Goal: Task Accomplishment & Management: Manage account settings

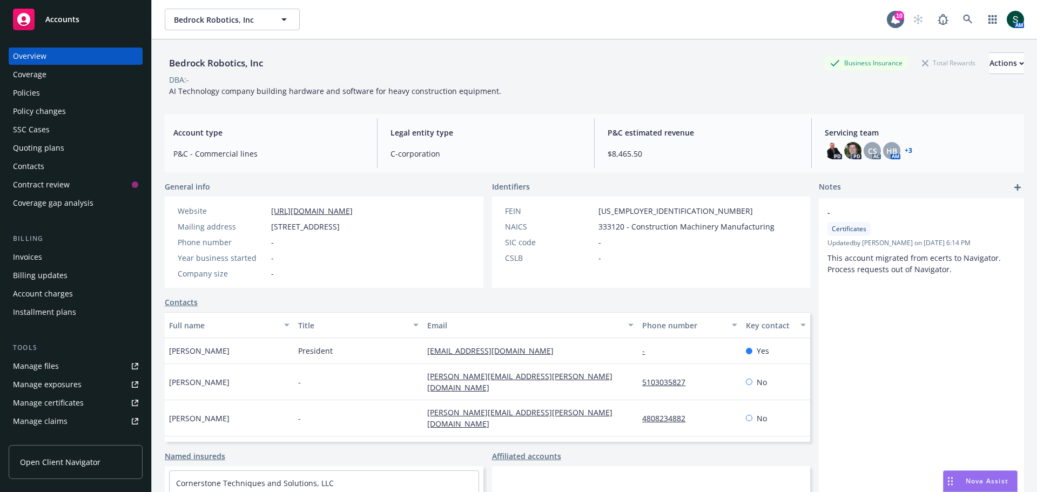
scroll to position [73, 0]
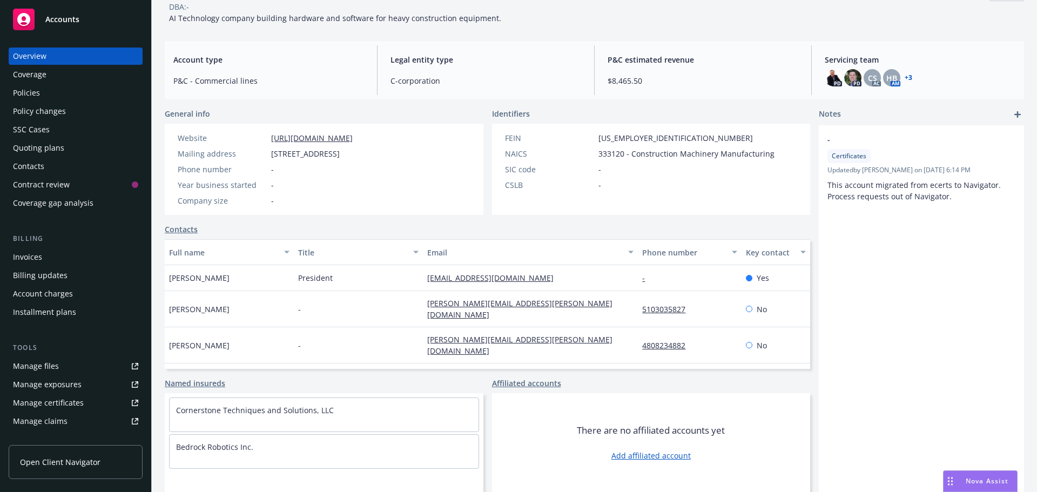
click at [55, 16] on span "Accounts" at bounding box center [62, 19] width 34 height 9
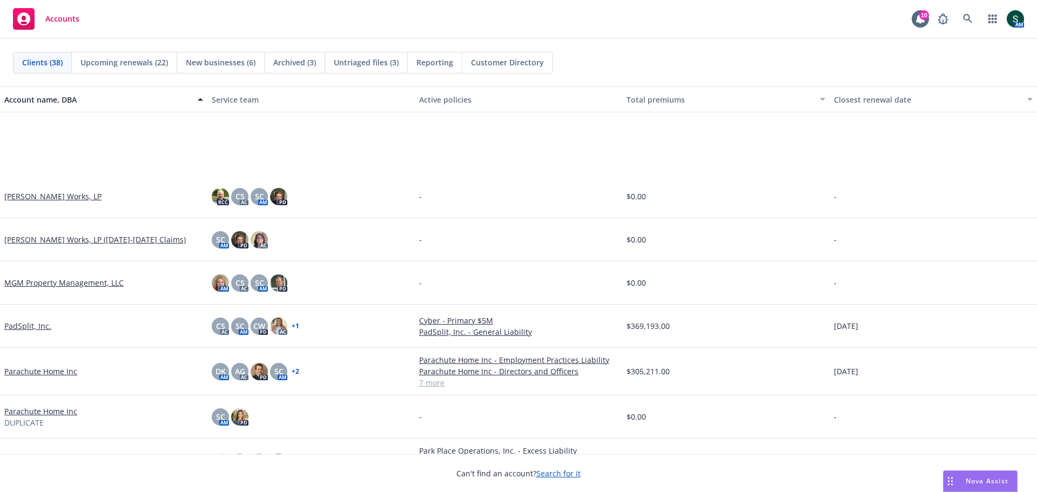
scroll to position [972, 0]
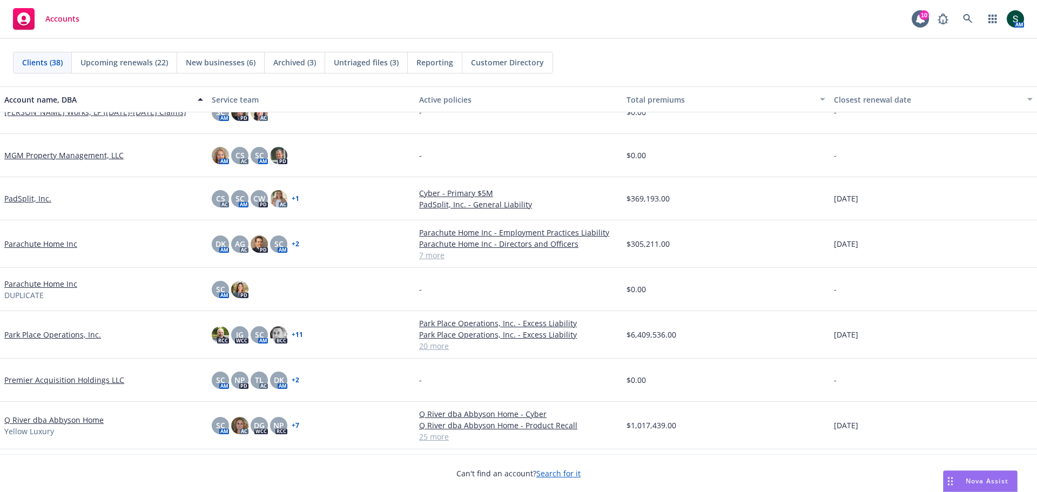
click at [35, 244] on link "Parachute Home Inc" at bounding box center [40, 243] width 73 height 11
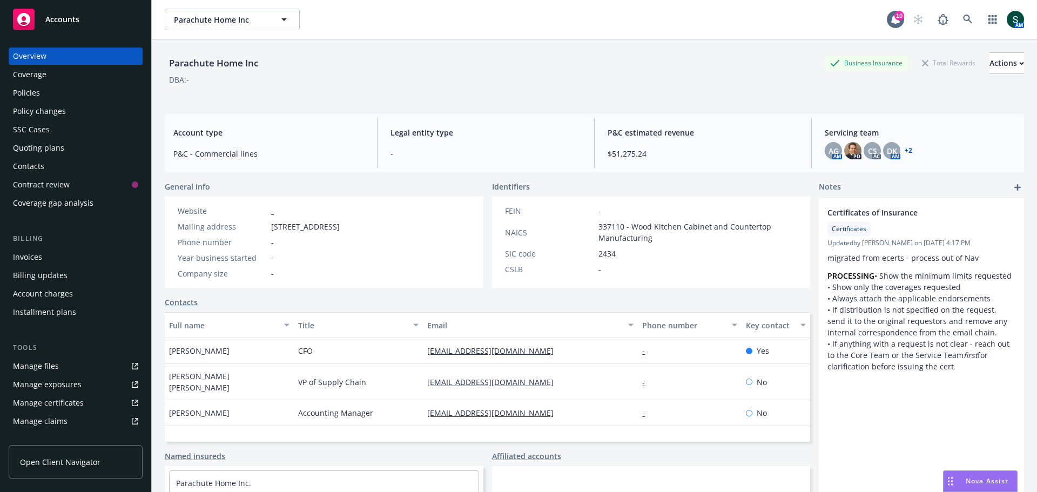
click at [47, 256] on div "Invoices" at bounding box center [75, 256] width 125 height 17
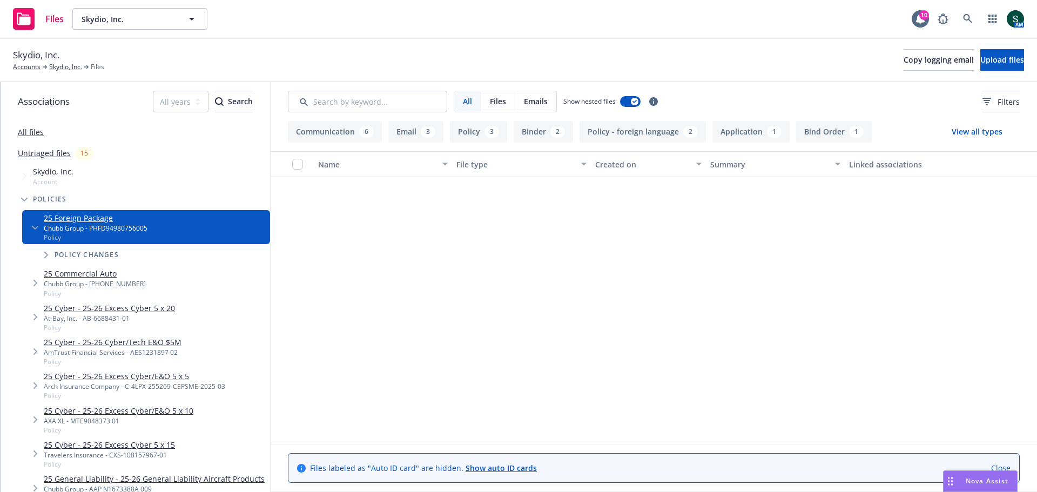
scroll to position [579, 0]
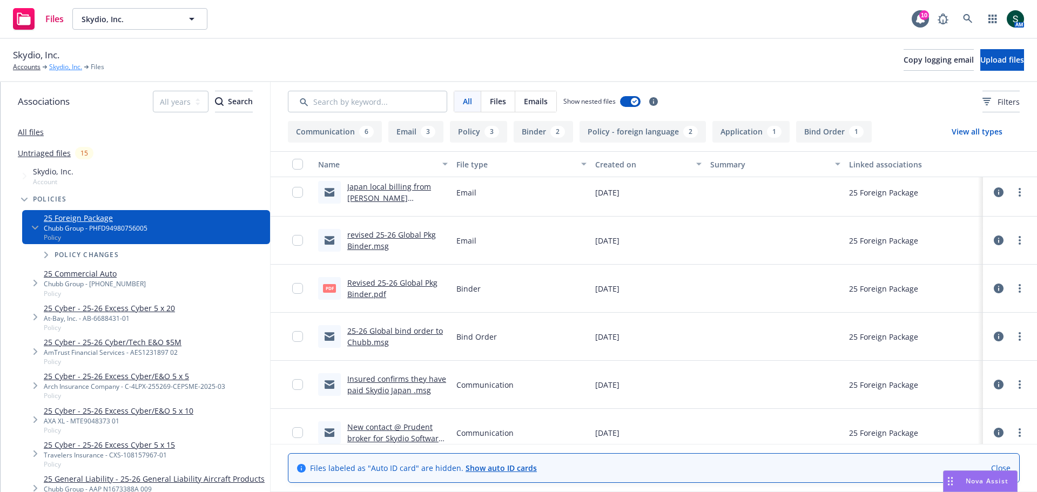
click at [56, 66] on link "Skydio, Inc." at bounding box center [65, 67] width 33 height 10
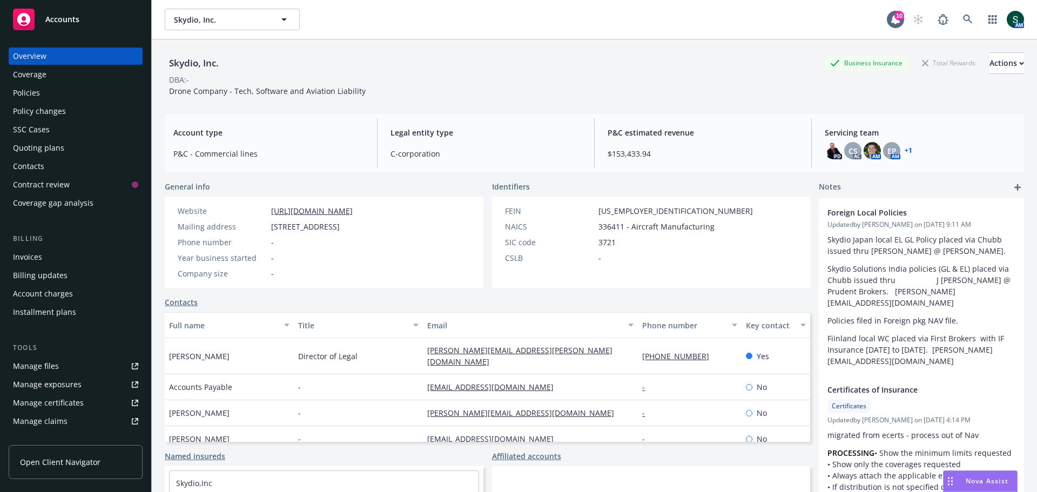
click at [43, 97] on div "Policies" at bounding box center [75, 92] width 125 height 17
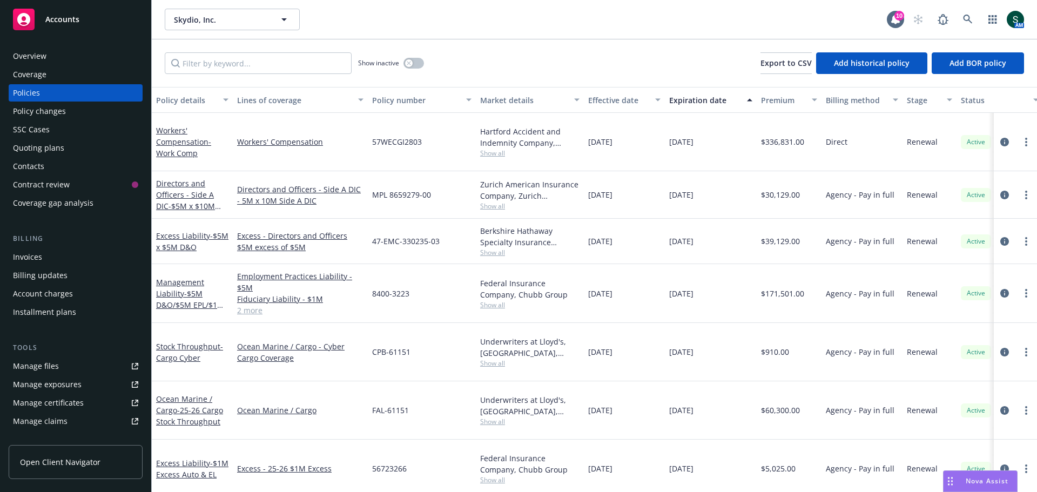
click at [38, 133] on div "SSC Cases" at bounding box center [31, 129] width 37 height 17
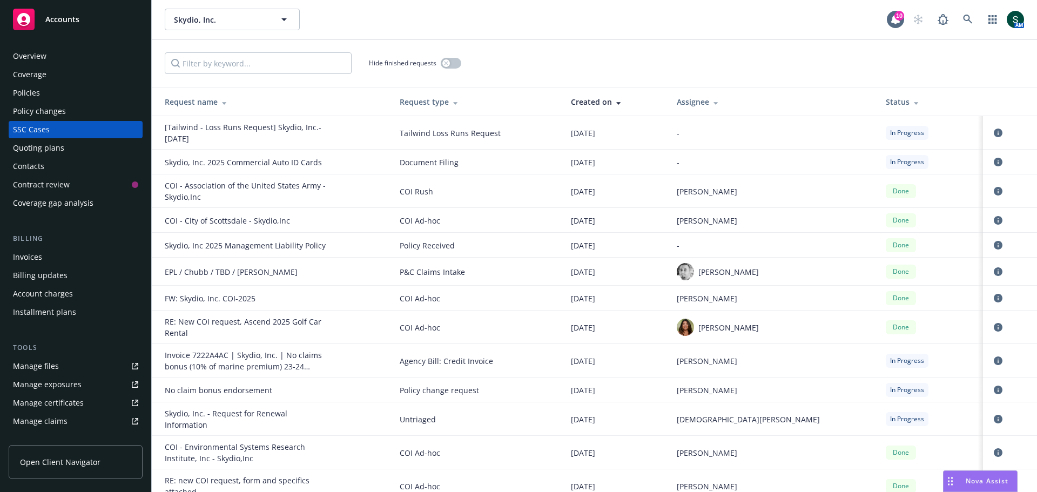
click at [38, 133] on div "SSC Cases" at bounding box center [31, 129] width 37 height 17
click at [52, 367] on div "Manage files" at bounding box center [36, 365] width 46 height 17
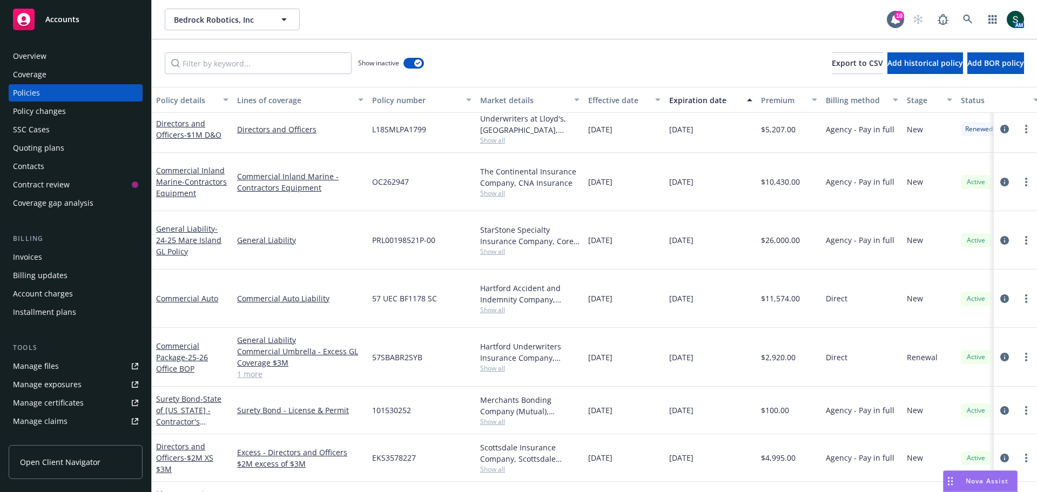
scroll to position [67, 0]
click at [181, 292] on link "Commercial Auto" at bounding box center [187, 297] width 62 height 10
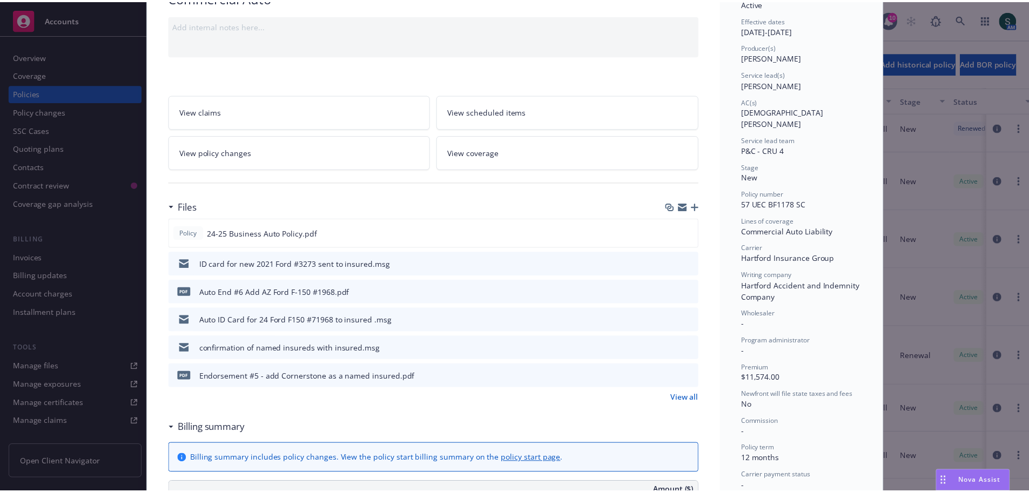
scroll to position [108, 0]
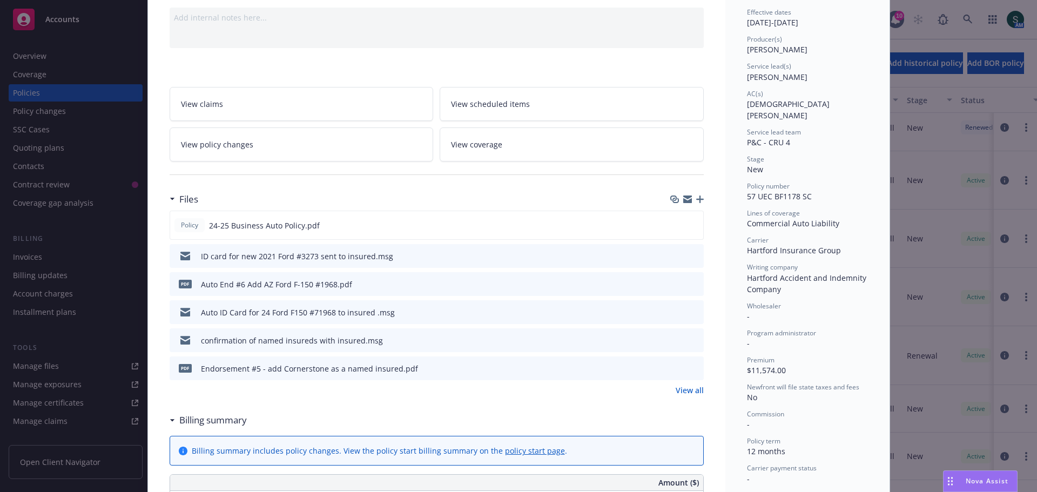
click at [340, 148] on link "View policy changes" at bounding box center [302, 144] width 264 height 34
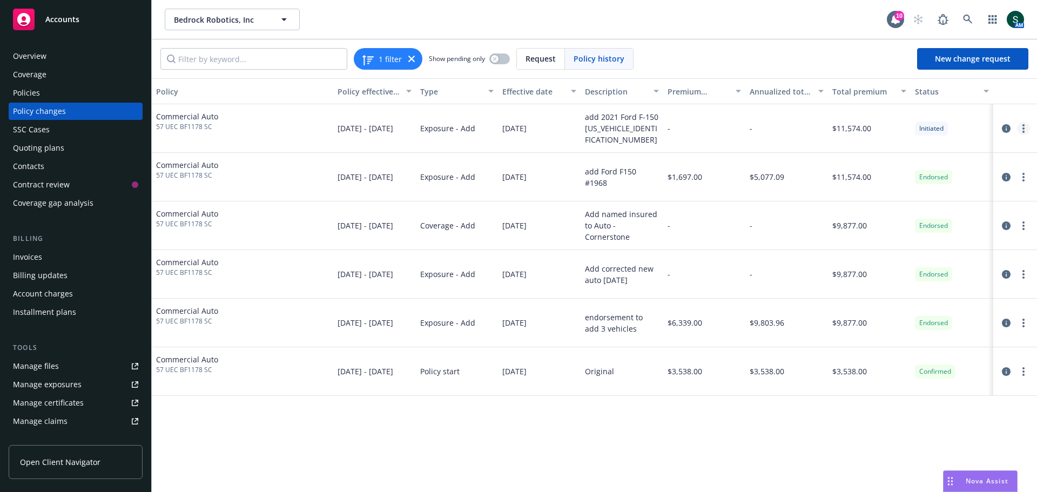
click at [1024, 129] on circle "more" at bounding box center [1023, 128] width 2 height 2
click at [949, 167] on link "Resume workflow" at bounding box center [936, 172] width 185 height 22
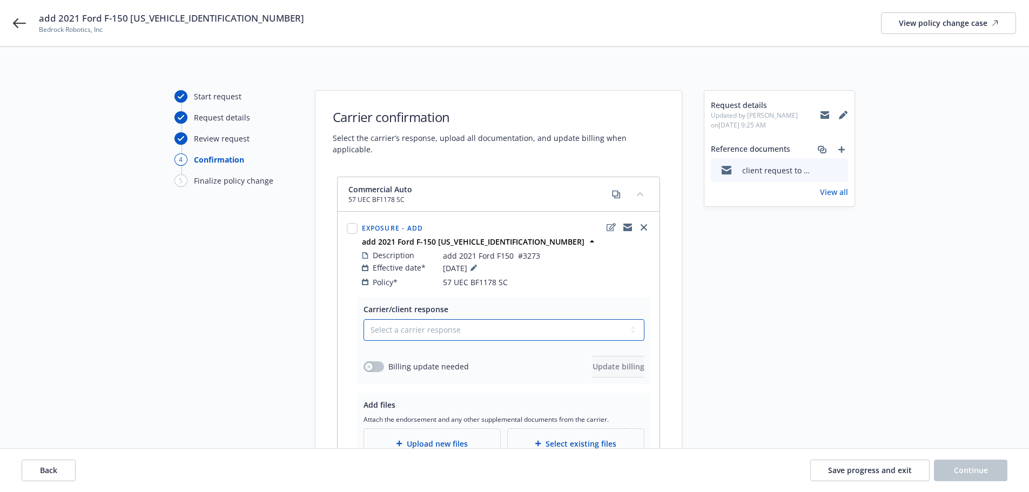
click at [458, 320] on select "Select a carrier response Accepted Accepted with revision No endorsement needed…" at bounding box center [503, 330] width 281 height 22
select select "ACCEPTED"
click at [363, 319] on select "Select a carrier response Accepted Accepted with revision No endorsement needed…" at bounding box center [503, 330] width 281 height 22
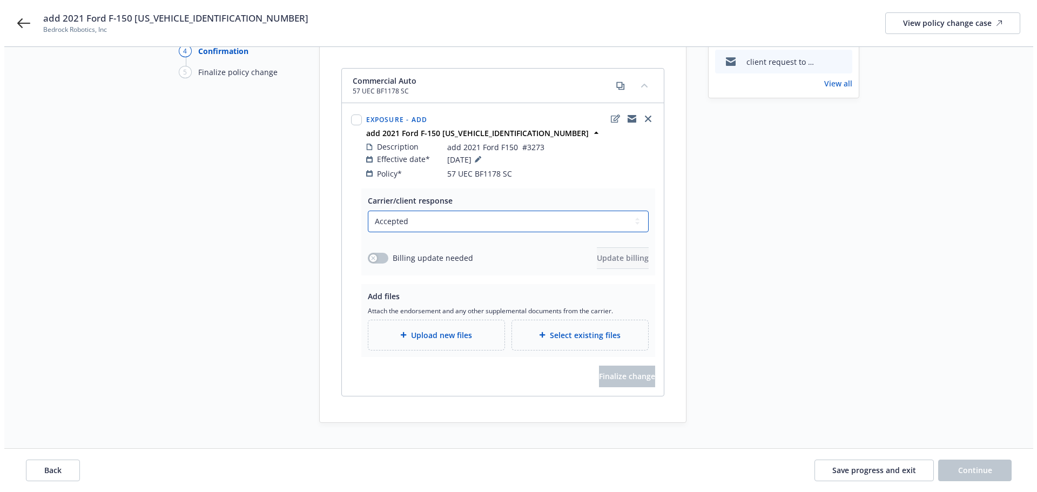
scroll to position [115, 0]
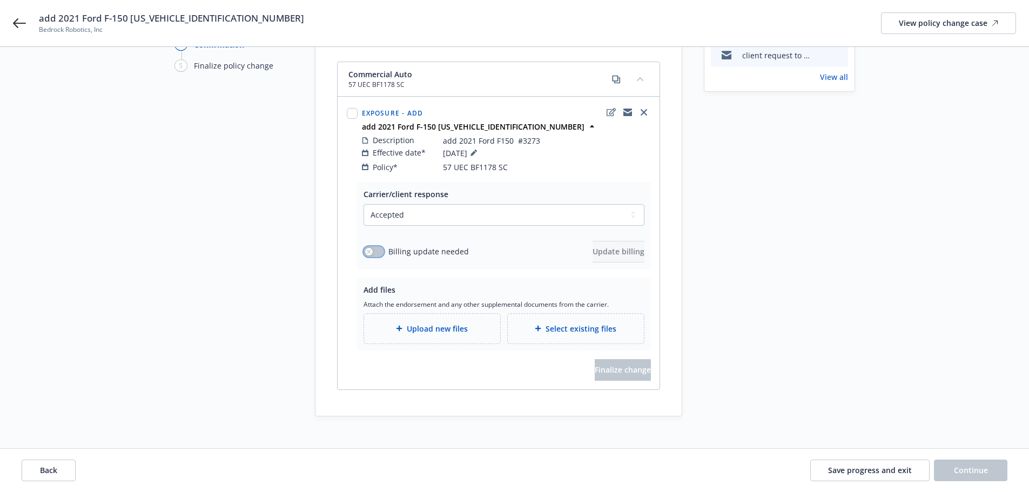
click at [379, 246] on button "button" at bounding box center [373, 251] width 21 height 11
click at [445, 325] on div "Upload new files" at bounding box center [432, 329] width 136 height 30
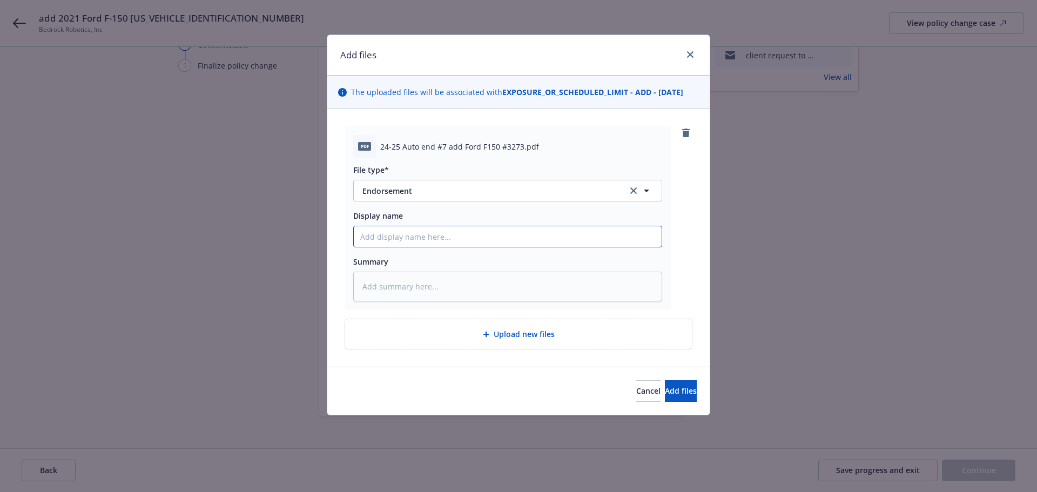
click at [440, 234] on input "Display name" at bounding box center [508, 236] width 308 height 21
type textarea "x"
type input "A"
type textarea "x"
type input "Au"
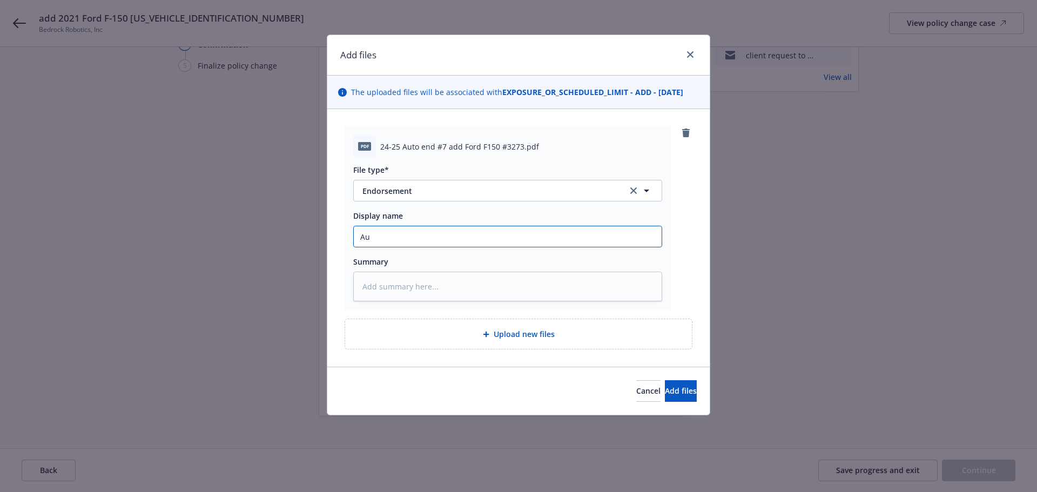
type textarea "x"
type input "Aut"
type textarea "x"
type input "Auto"
type textarea "x"
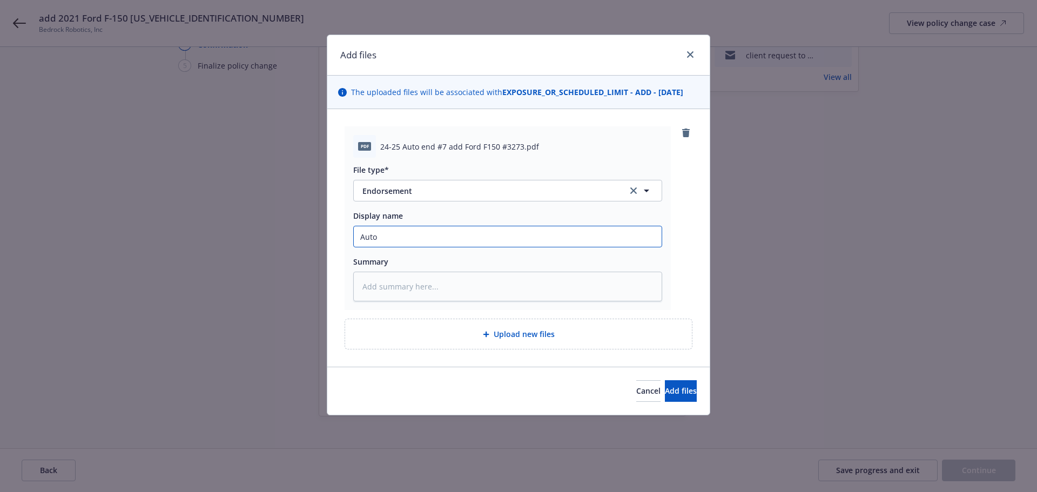
type input "Auto"
type textarea "x"
type input "Auto E"
type textarea "x"
type input "Auto EN"
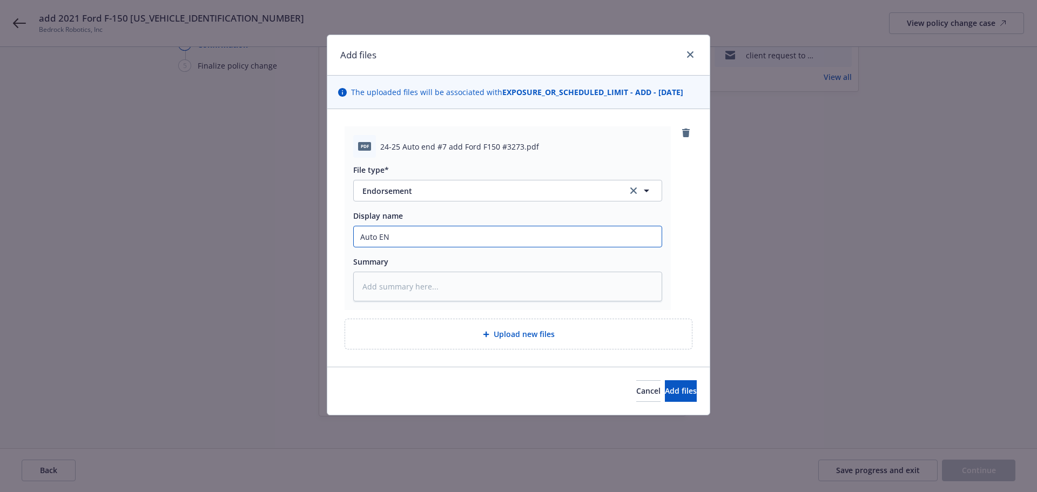
type textarea "x"
type input "Auto ENd"
type textarea "x"
type input "Auto ENdo"
type textarea "x"
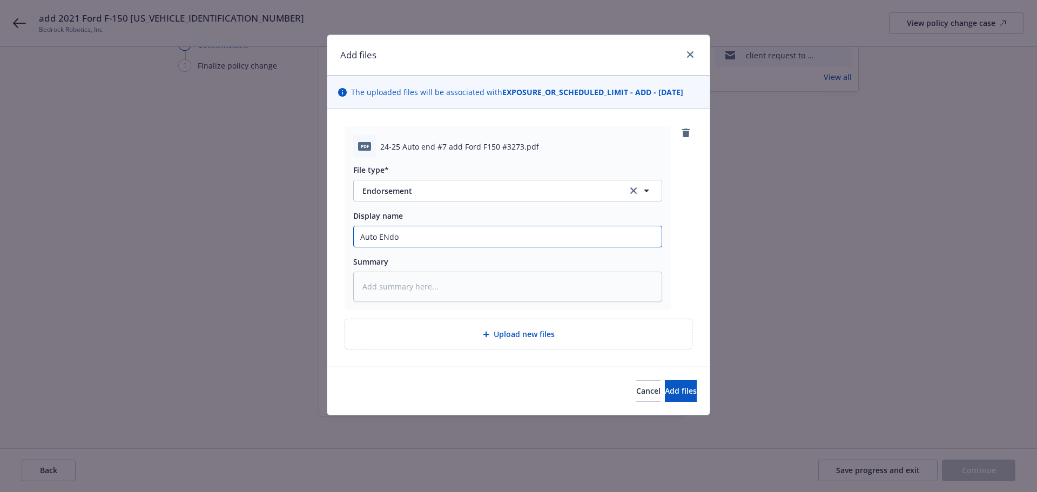
type input "Auto ENdor"
type textarea "x"
type input "Auto ENdors"
type textarea "x"
type input "Auto ENdorse"
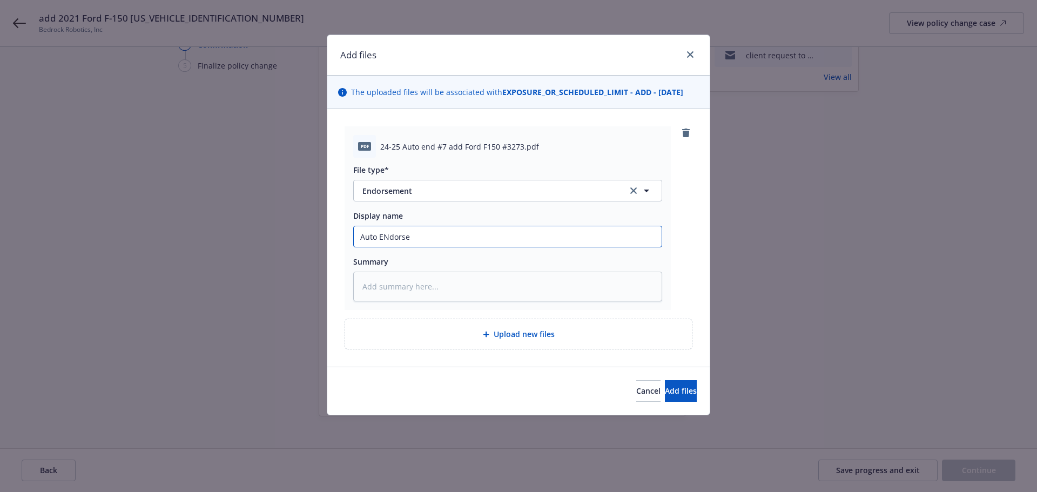
type textarea "x"
type input "Auto ENdorsem"
type textarea "x"
type input "Auto ENdorseme"
type textarea "x"
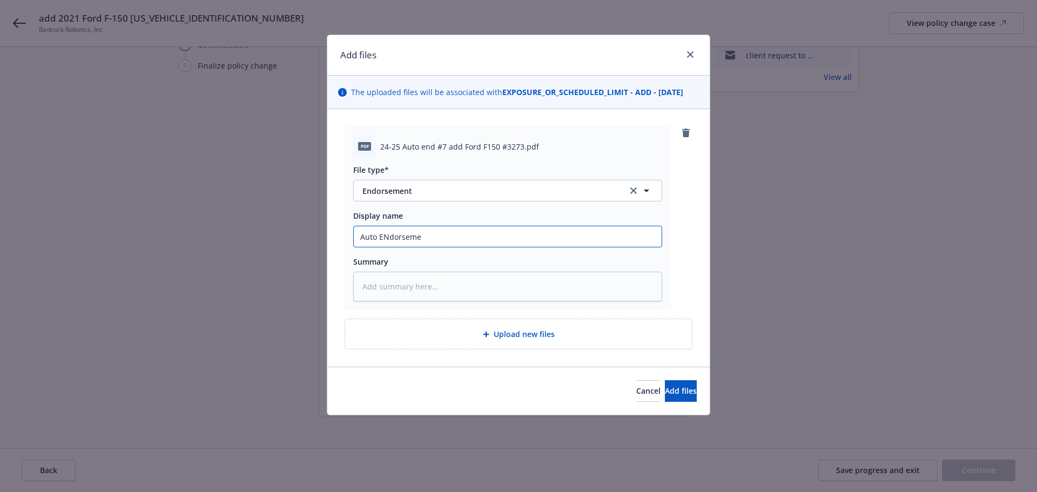
type input "Auto ENdorsemet"
type textarea "x"
type input "Auto ENdorsemetn"
type textarea "x"
type input "Auto ENdorsemetn"
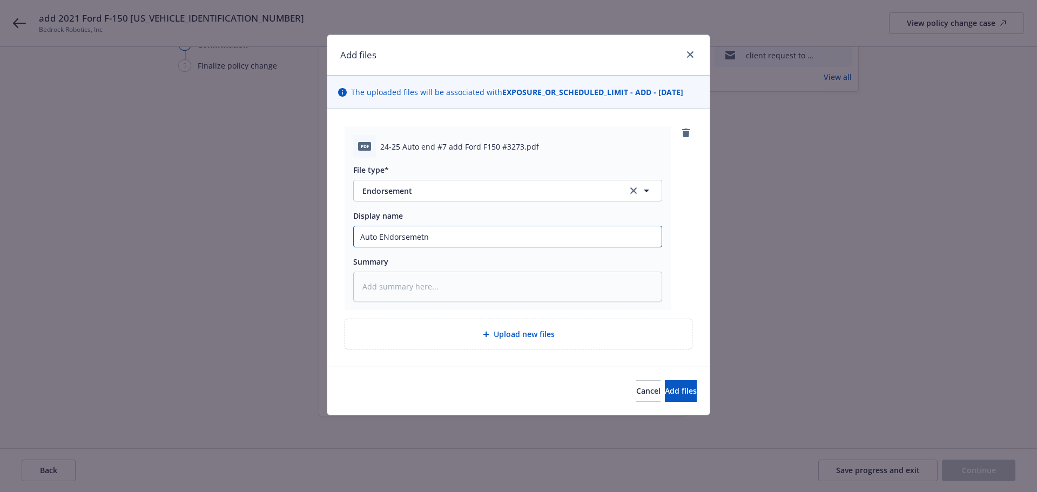
type textarea "x"
type input "Auto ENdorsemetn #"
type textarea "x"
type input "Auto ENdorsemetn #7"
type textarea "x"
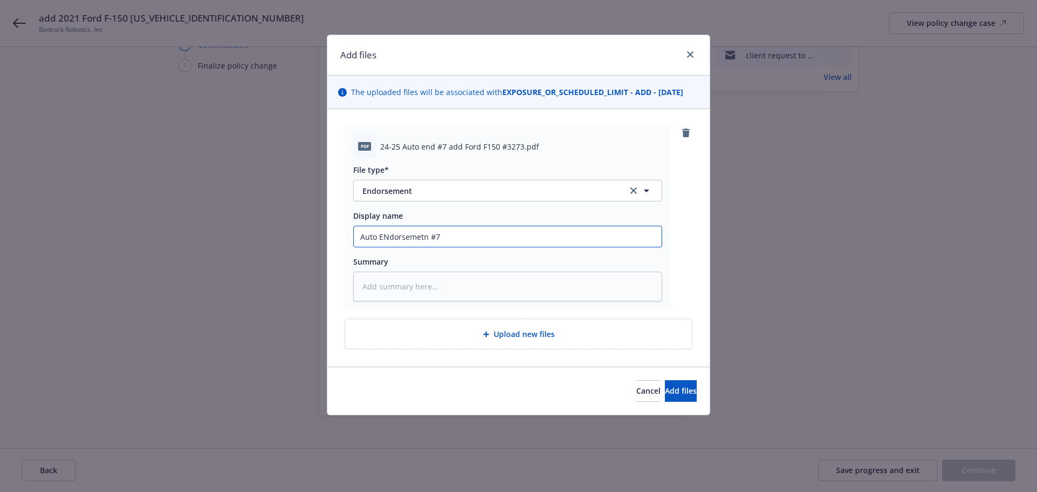
type input "Auto ENdorsemetn #7"
type textarea "x"
type input "Auto ENdorsemetn #7"
type textarea "x"
type input "Auto ENdorsemetn #7 A"
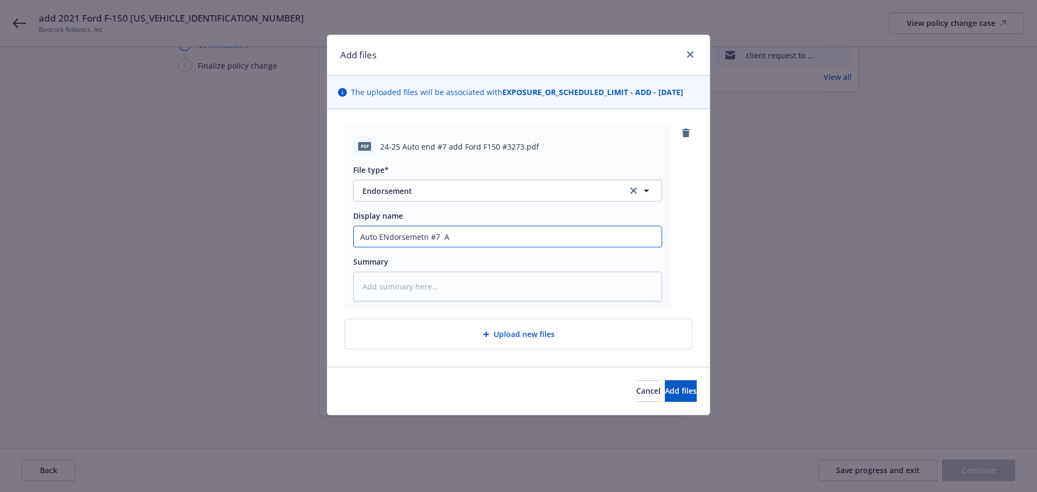
type textarea "x"
type input "Auto ENdorsemetn #7 Ad"
type textarea "x"
type input "Auto ENdorsemetn #7 Add"
type textarea "x"
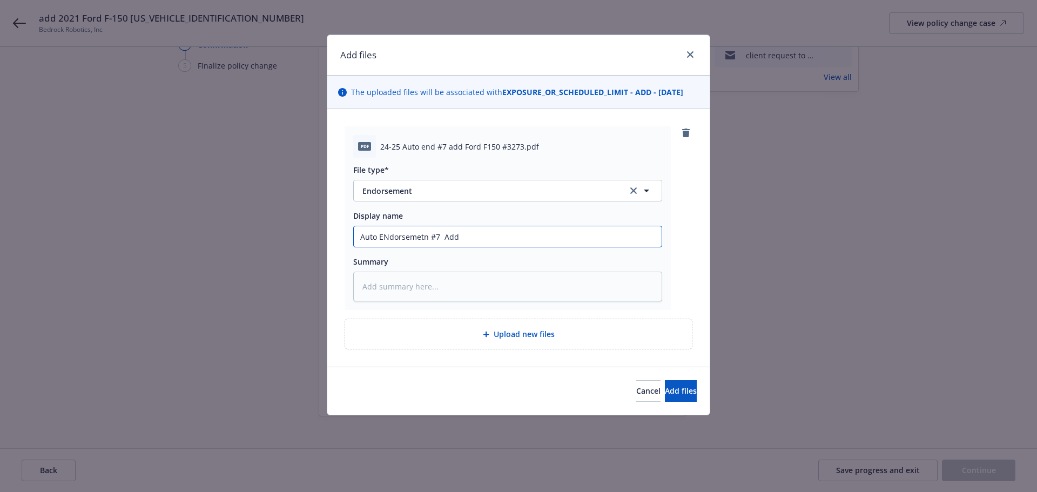
type input "Auto ENdorsemetn #7 Add"
type textarea "x"
type input "Auto ENdorsemetn #7 Add F"
type textarea "x"
type input "Auto ENdorsemetn #7 Add Fo"
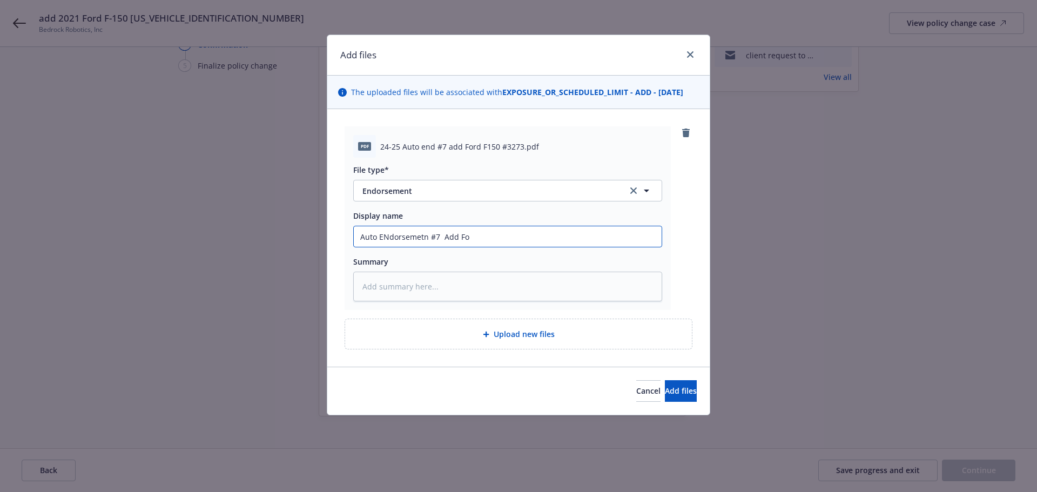
type textarea "x"
type input "Auto ENdorsemetn #7 Add For"
type textarea "x"
type input "Auto ENdorsemetn #7 Add Ford"
type textarea "x"
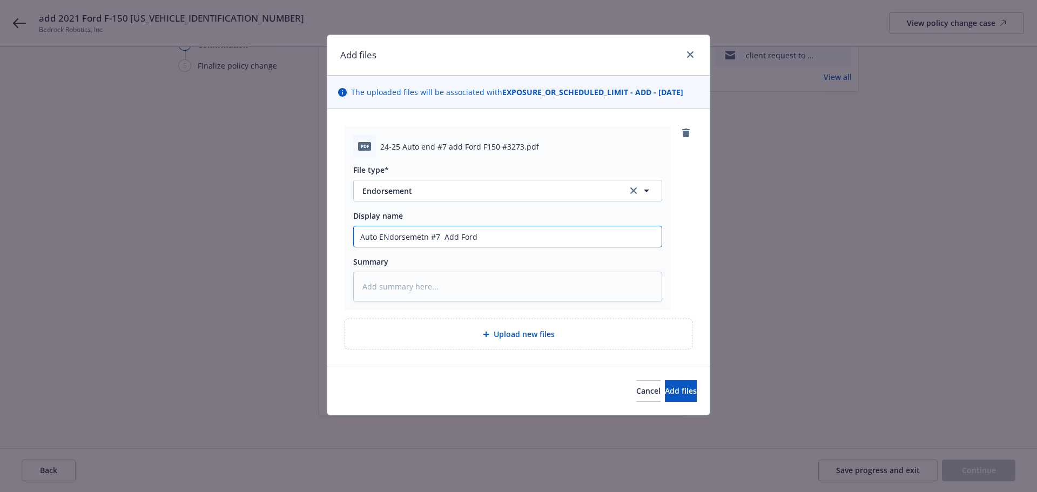
type input "Auto ENdorsemetn #7 Add Ford"
type textarea "x"
type input "Auto ENdorsemetn #7 Add Ford F"
type textarea "x"
type input "Auto ENdorsemetn #7 Add Ford F1"
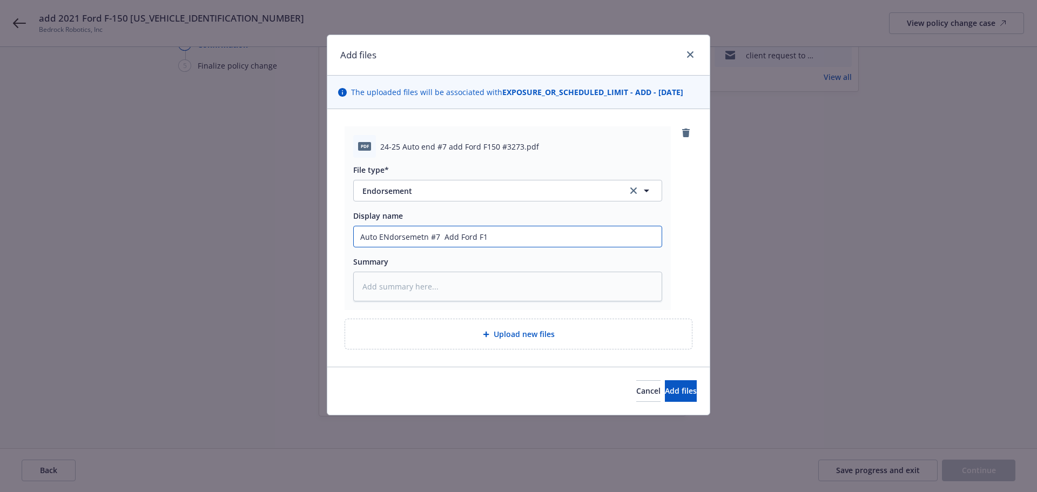
type textarea "x"
type input "Auto ENdorsemetn #7 Add Ford F15"
type textarea "x"
type input "Auto ENdorsemetn #7 Add Ford F150"
type textarea "x"
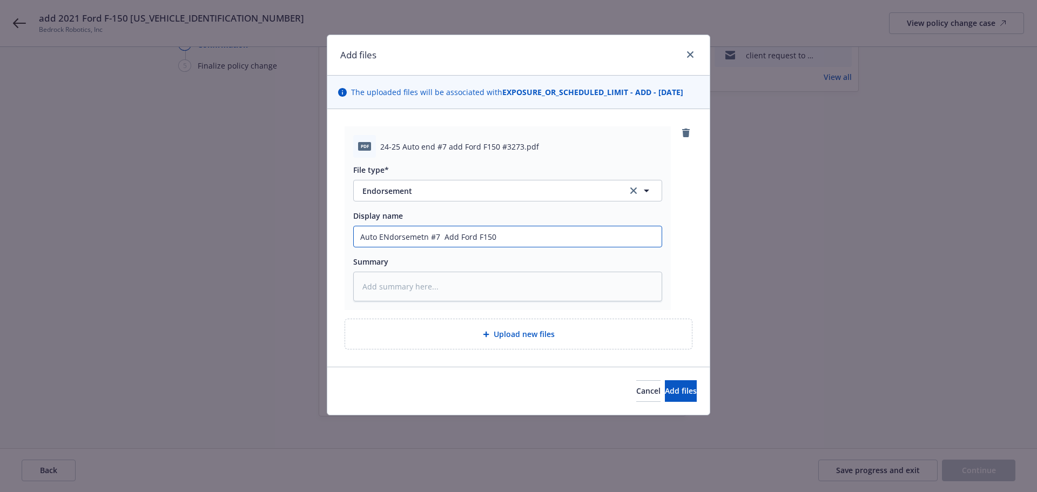
type input "Auto ENdorsemetn #7 Add Ford F150"
type textarea "x"
type input "Auto ENdorsemetn #7 Add Ford F150 +"
type textarea "x"
type input "Auto ENdorsemetn #7 Add Ford F150 +3"
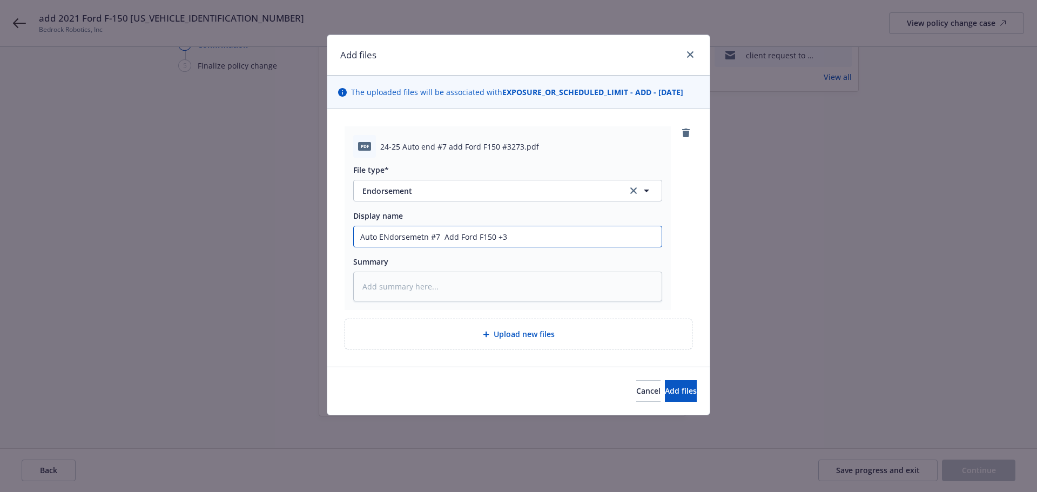
type textarea "x"
type input "Auto ENdorsemetn #7 Add Ford F150 +32"
type textarea "x"
type input "Auto ENdorsemetn #7 Add Ford F150 +327"
type textarea "x"
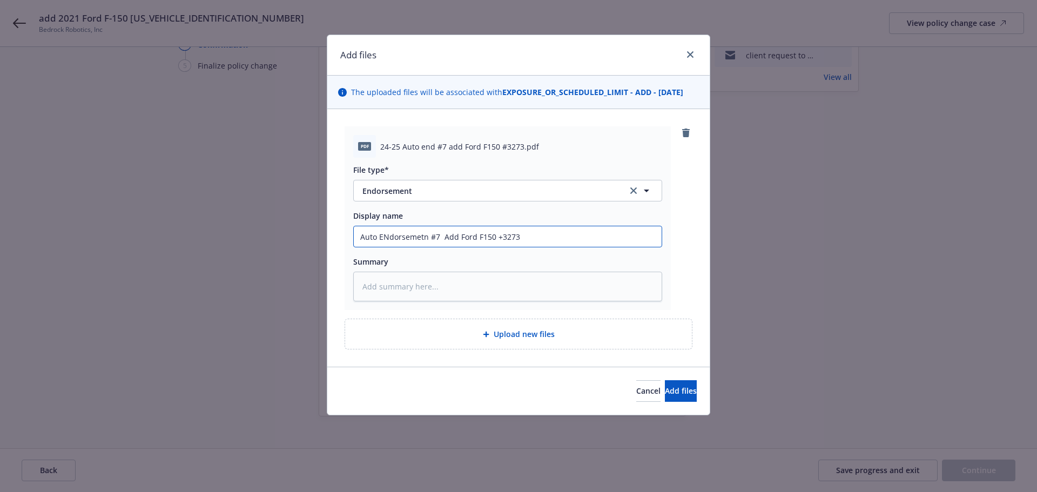
type input "Auto ENdorsemetn #7 Add Ford F150 +3273"
click at [665, 391] on span "Add files" at bounding box center [681, 391] width 32 height 10
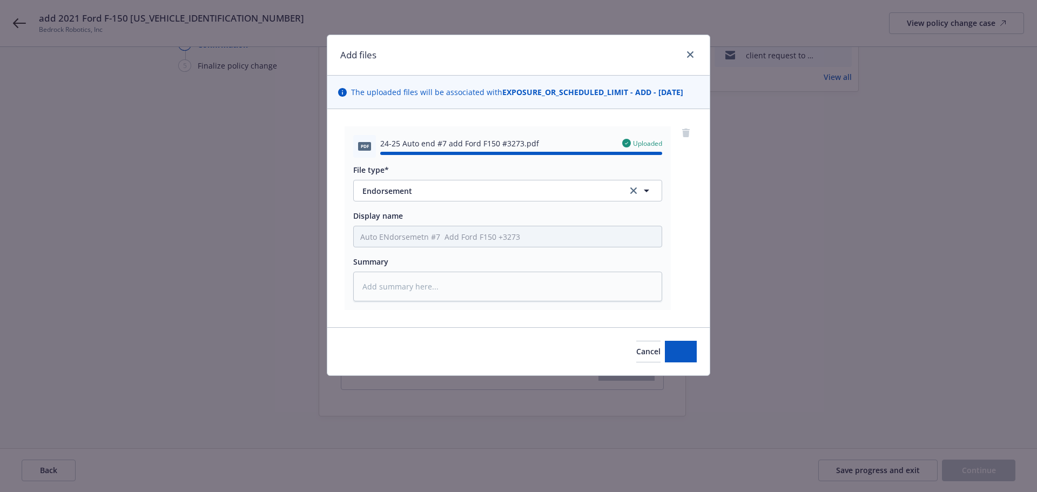
type textarea "x"
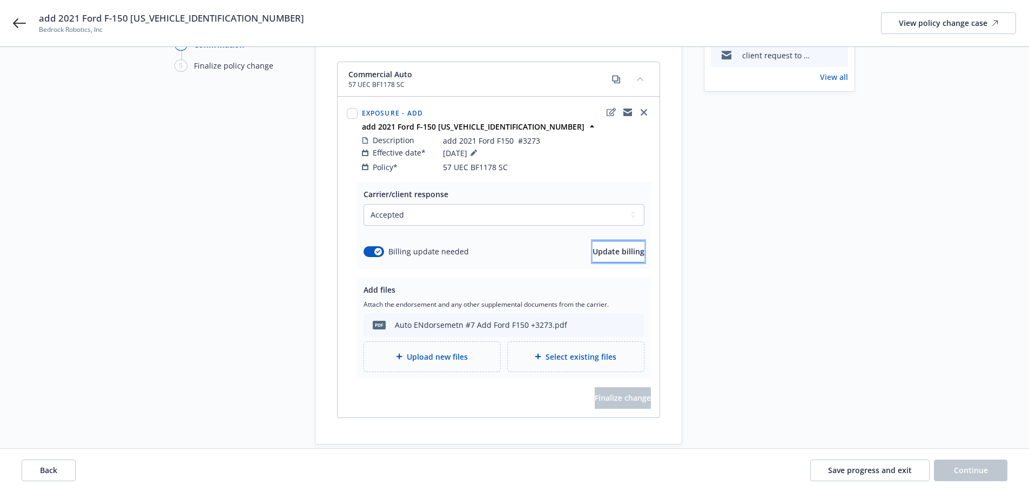
click at [592, 246] on span "Update billing" at bounding box center [618, 251] width 52 height 10
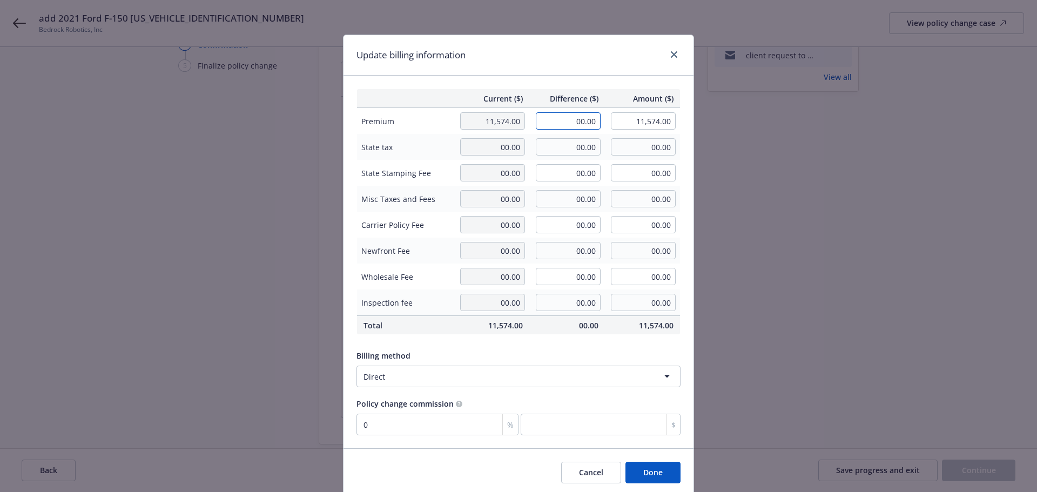
click at [579, 123] on input "00.00" at bounding box center [568, 120] width 65 height 17
type input "1,057.00"
type input "12,631.00"
type input "0"
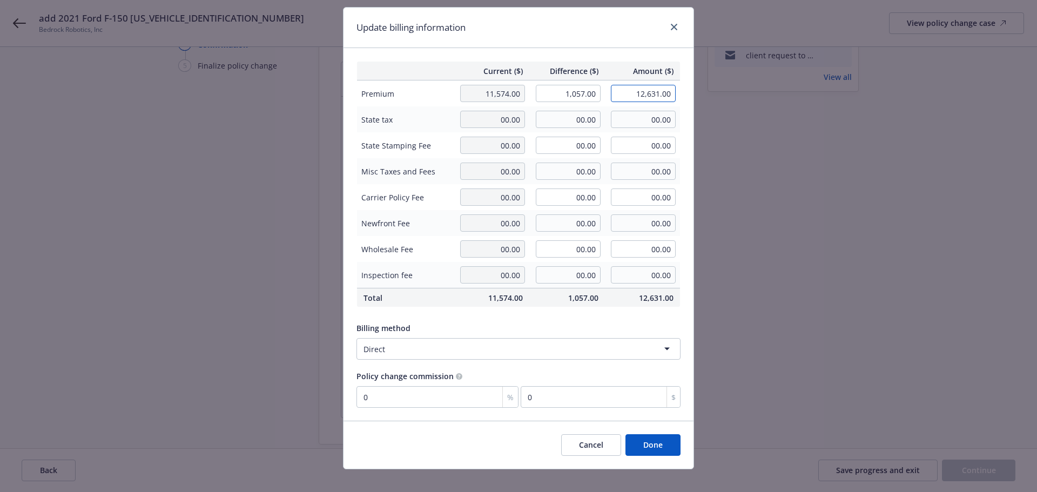
scroll to position [39, 0]
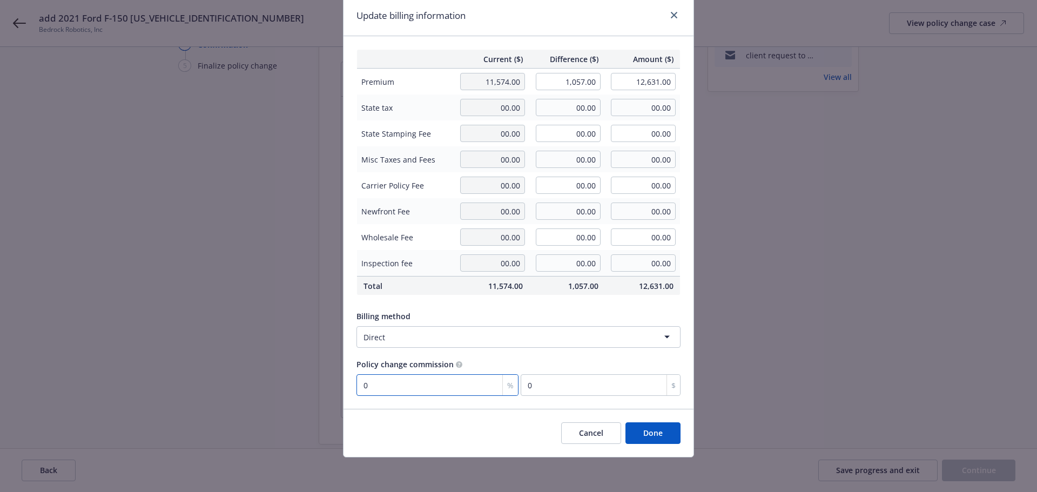
type input "1"
type input "10.57"
type input "15"
type input "158.55"
type input "15"
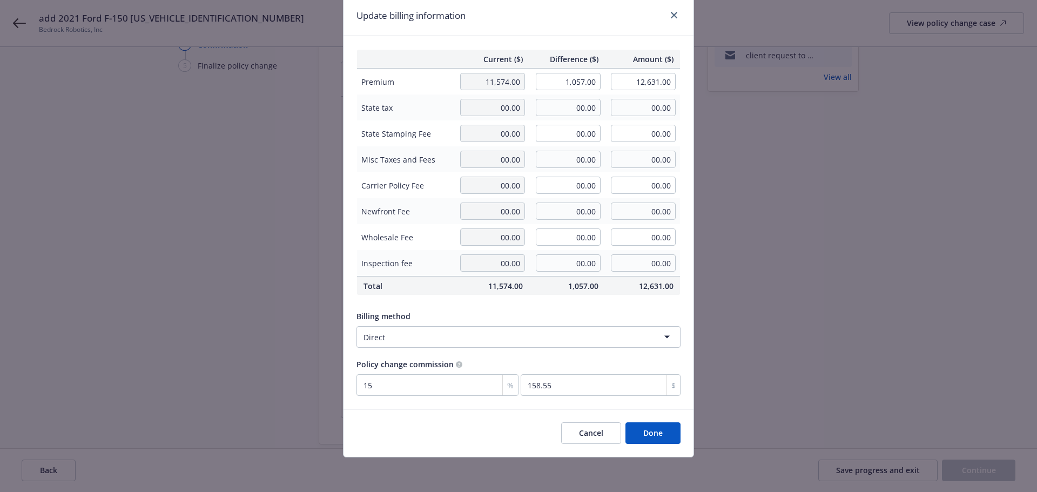
click at [638, 430] on button "Done" at bounding box center [652, 433] width 55 height 22
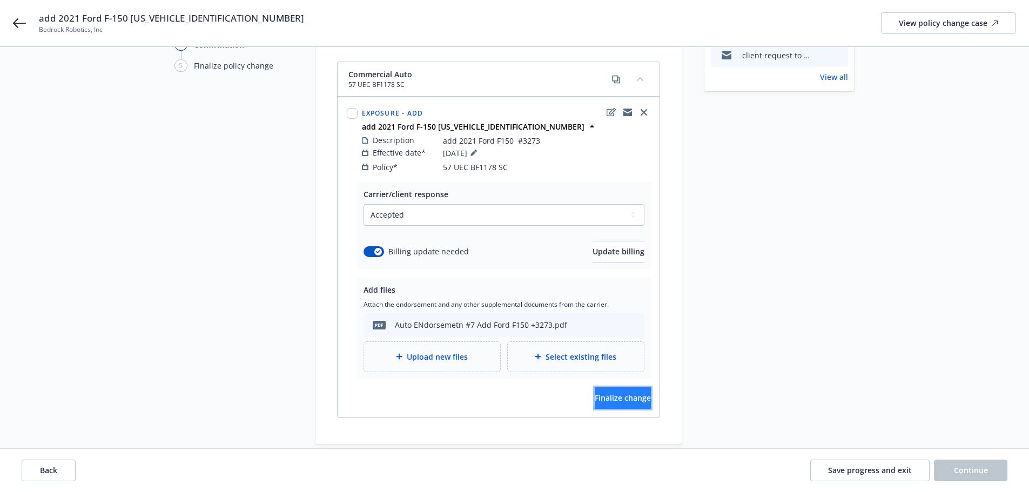
click at [613, 393] on span "Finalize change" at bounding box center [623, 398] width 56 height 10
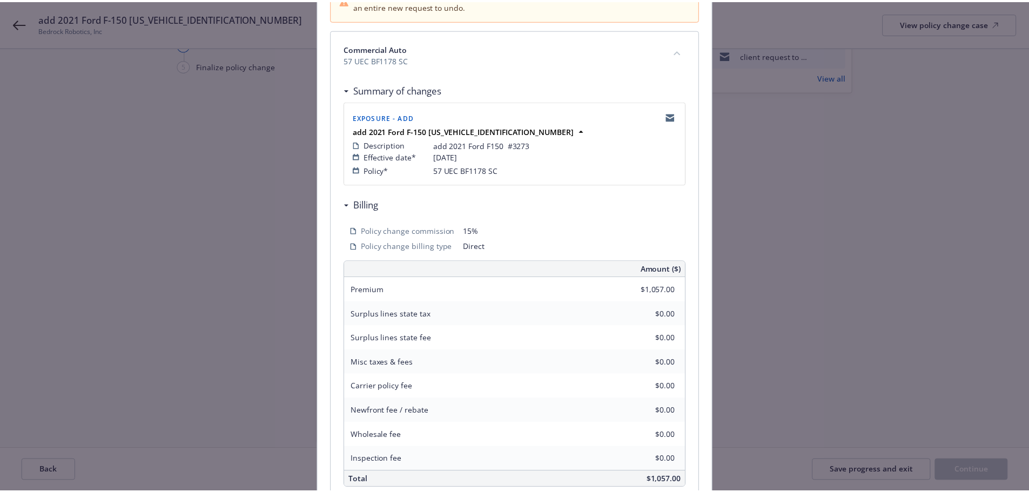
scroll to position [238, 0]
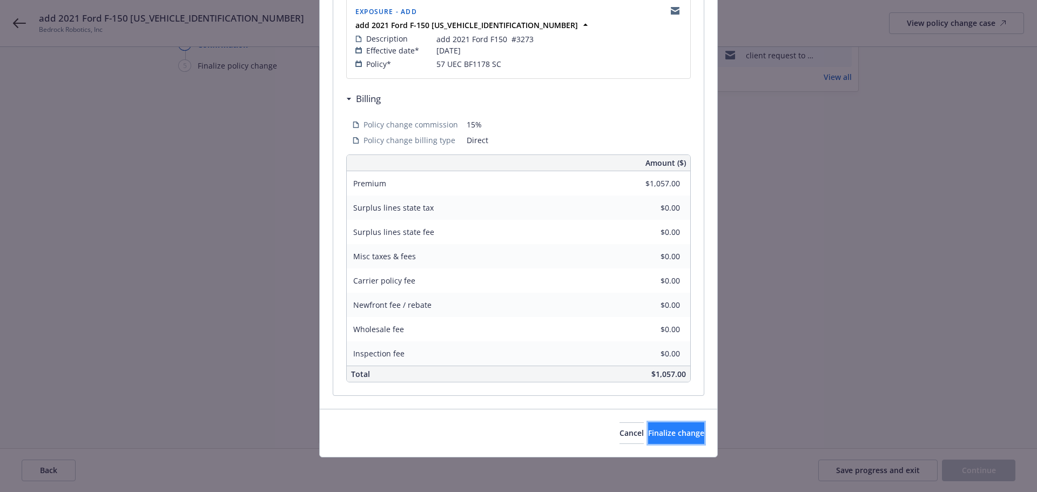
click at [648, 430] on span "Finalize change" at bounding box center [676, 433] width 56 height 10
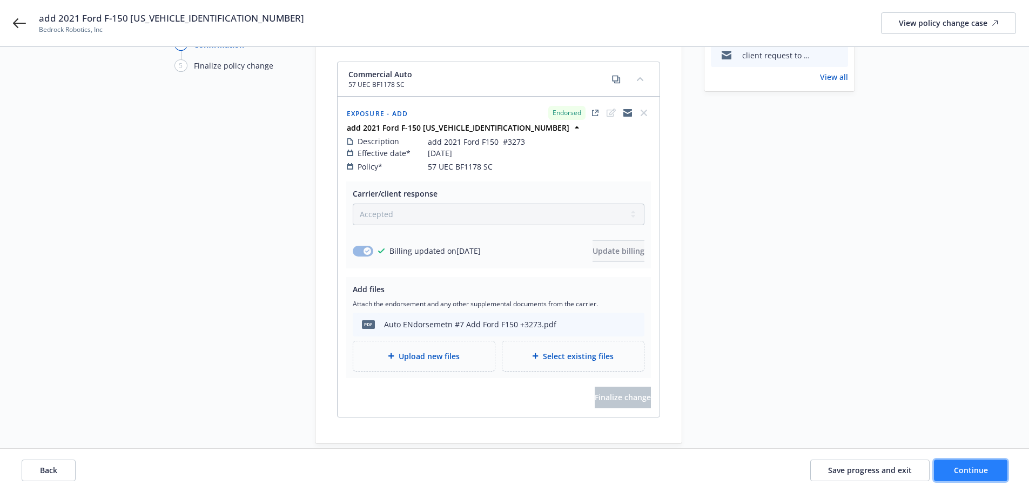
click at [955, 472] on span "Continue" at bounding box center [971, 470] width 34 height 10
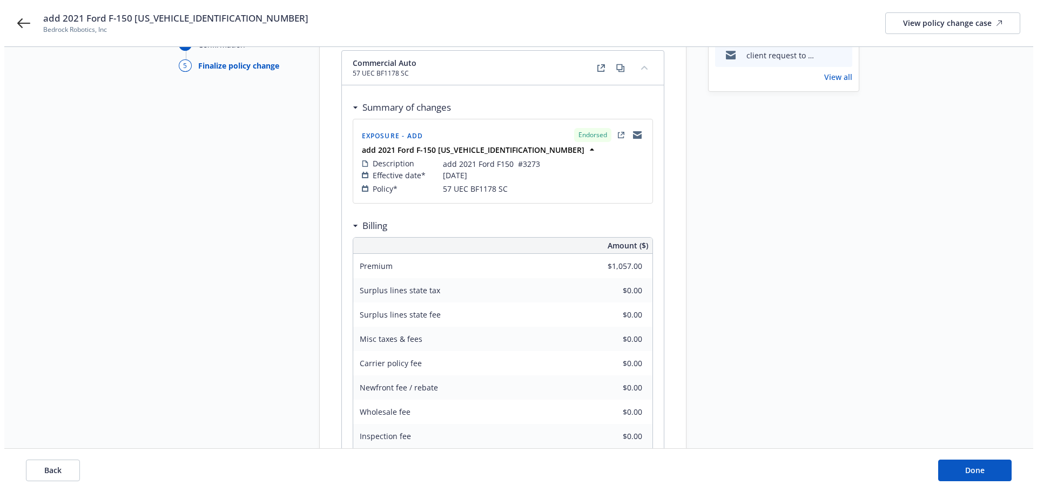
scroll to position [0, 0]
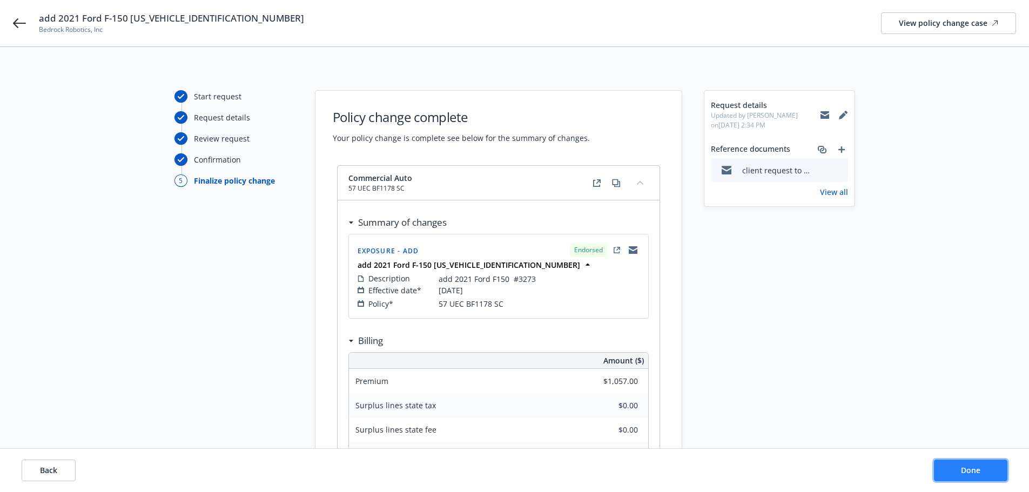
click at [972, 463] on button "Done" at bounding box center [970, 471] width 73 height 22
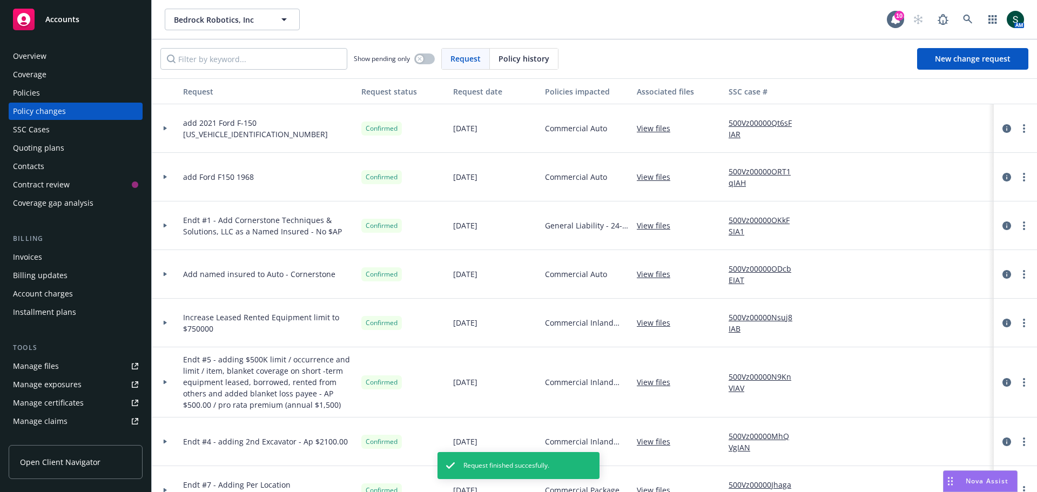
click at [66, 363] on link "Manage files" at bounding box center [76, 365] width 134 height 17
click at [753, 125] on link "500Vz00000Qt6sFIAR" at bounding box center [764, 128] width 72 height 23
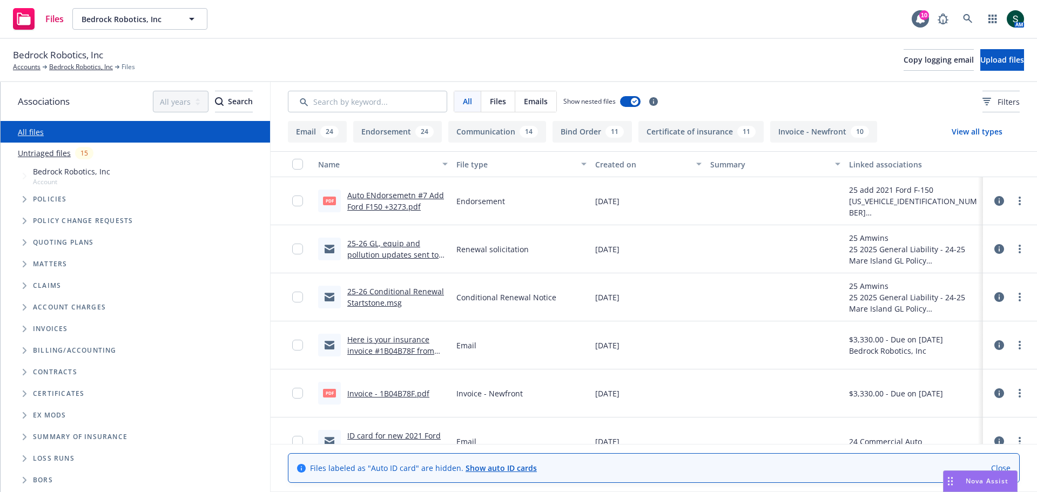
click at [391, 203] on link "Auto ENdorsemetn #7 Add Ford F150 +3273.pdf" at bounding box center [395, 201] width 97 height 22
click at [1013, 206] on link "more" at bounding box center [1019, 200] width 13 height 13
click at [951, 273] on link "Edit" at bounding box center [963, 266] width 107 height 22
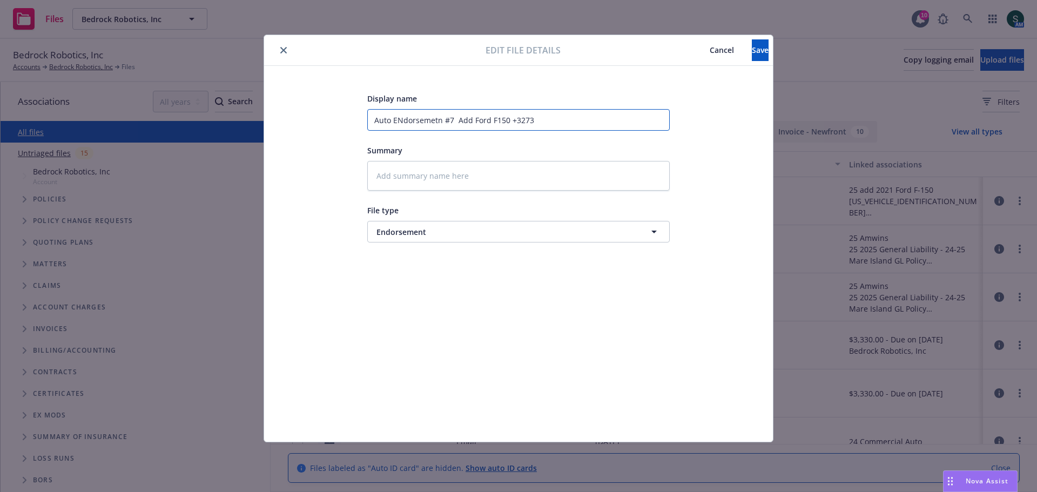
drag, startPoint x: 393, startPoint y: 121, endPoint x: 402, endPoint y: 121, distance: 9.7
click at [402, 121] on input "Auto ENdorsemetn #7 Add Ford F150 +3273" at bounding box center [518, 120] width 302 height 22
type textarea "x"
type input "Auto Edorsemetn #7 Add Ford F150 +3273"
type textarea "x"
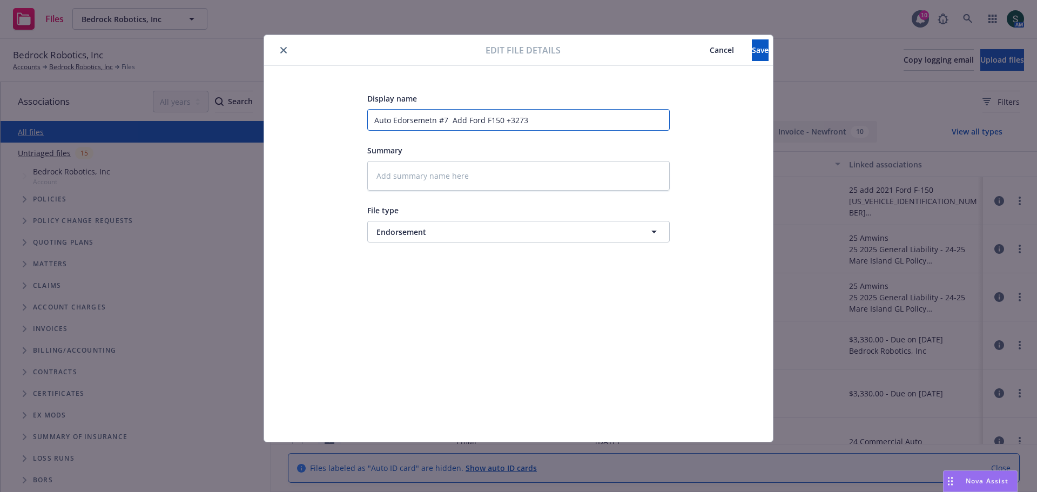
type input "Auto Endorsemetn #7 Add Ford F150 +3273"
drag, startPoint x: 431, startPoint y: 121, endPoint x: 443, endPoint y: 122, distance: 11.9
click at [443, 122] on input "Auto Endorsemetn #7 Add Ford F150 +3273" at bounding box center [518, 120] width 302 height 22
type textarea "x"
type input "Auto Endorsemen#7 Add Ford F150 +3273"
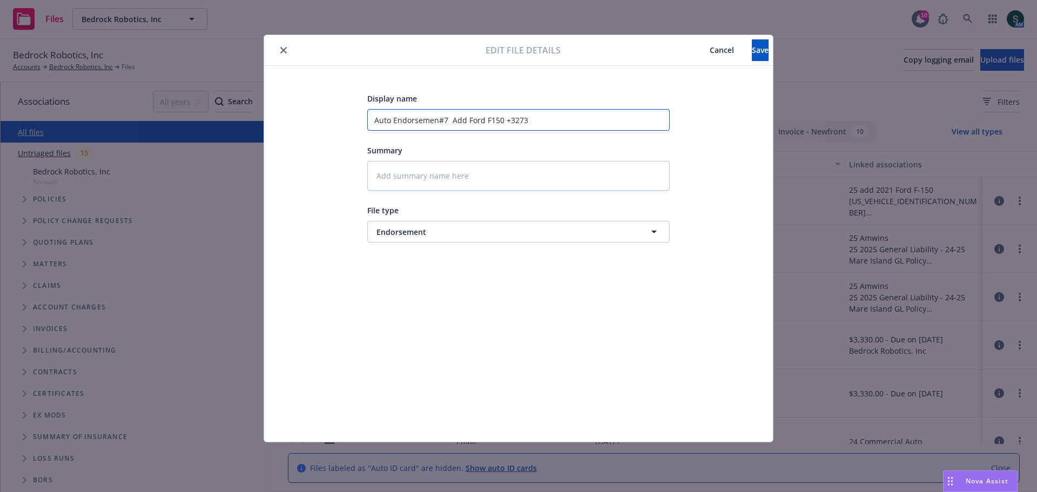
type textarea "x"
type input "Auto Endorsement#7 Add Ford F150 +3273"
click at [510, 122] on input "Auto Endorsement#7 Add Ford F150 +3273" at bounding box center [518, 120] width 302 height 22
type textarea "x"
type input "Auto Endorsement#7 Add Ford F150 #3273"
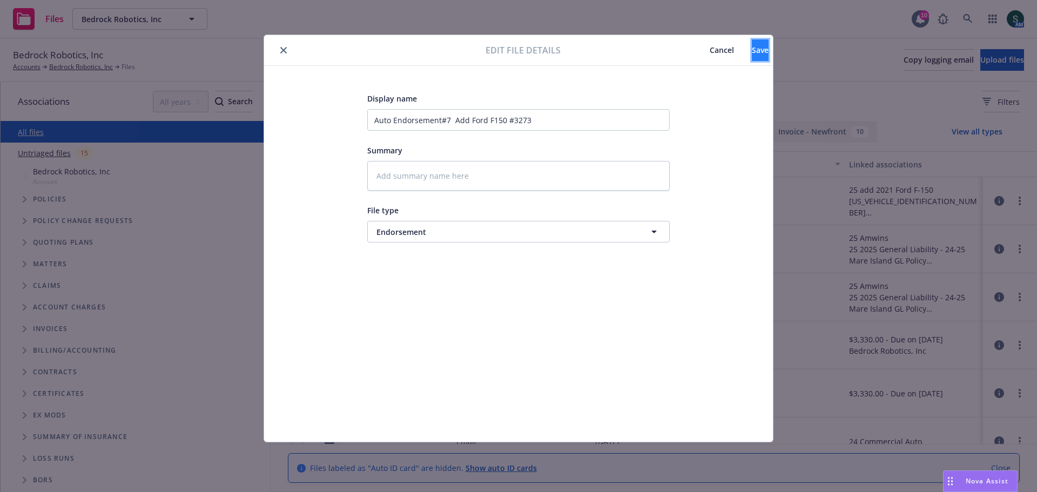
click at [752, 53] on span "Save" at bounding box center [760, 50] width 17 height 10
type textarea "x"
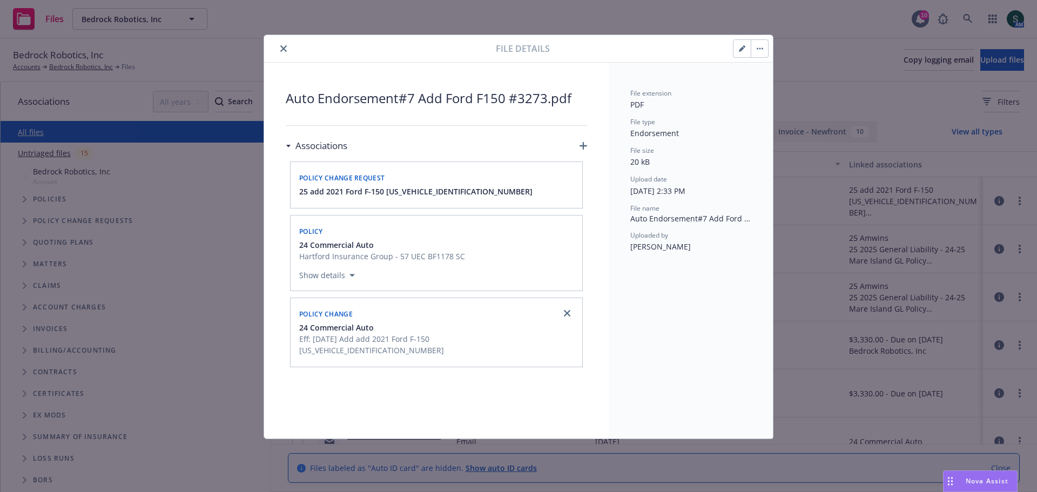
click at [279, 45] on button "close" at bounding box center [283, 48] width 13 height 13
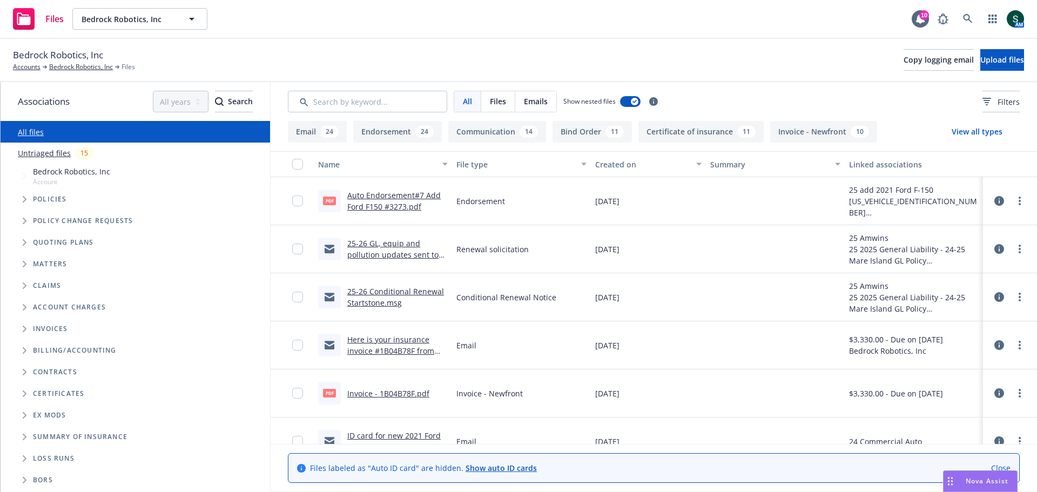
click at [67, 154] on link "Untriaged files" at bounding box center [44, 152] width 53 height 11
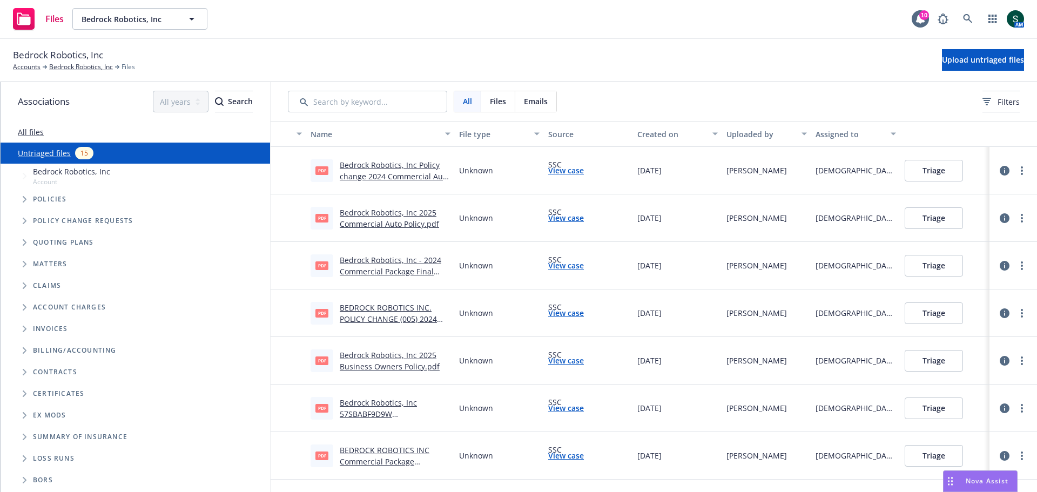
click at [918, 174] on button "Triage" at bounding box center [933, 171] width 58 height 22
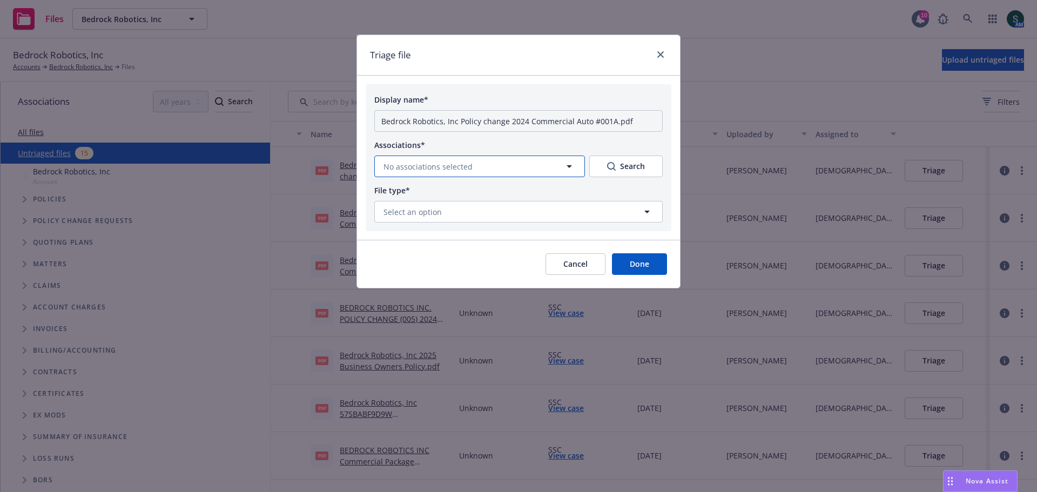
click at [571, 168] on icon "button" at bounding box center [569, 166] width 13 height 13
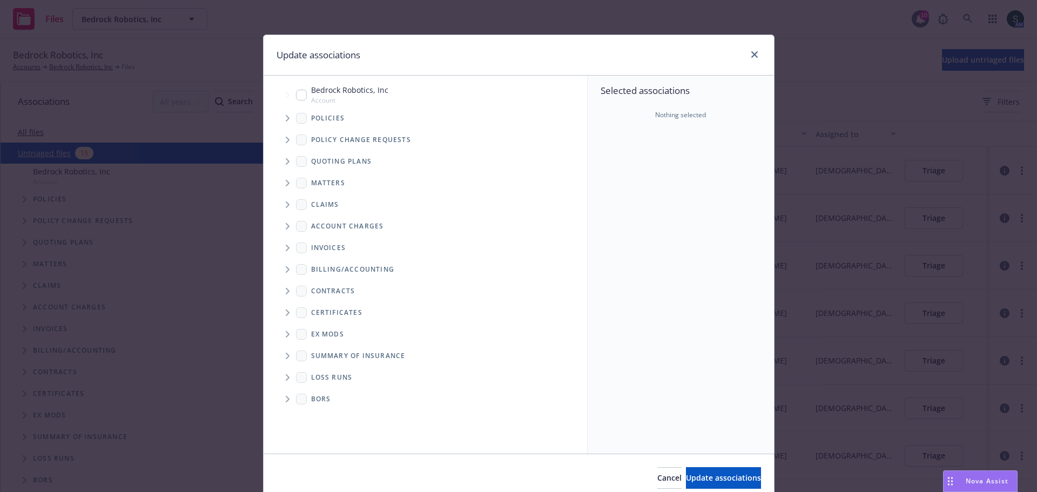
click at [300, 93] on input "Tree Example" at bounding box center [301, 95] width 11 height 11
click at [301, 97] on input "Tree Example" at bounding box center [301, 95] width 11 height 11
click at [296, 94] on input "Tree Example" at bounding box center [301, 95] width 11 height 11
checkbox input "true"
click at [727, 474] on span "Update associations" at bounding box center [723, 477] width 75 height 10
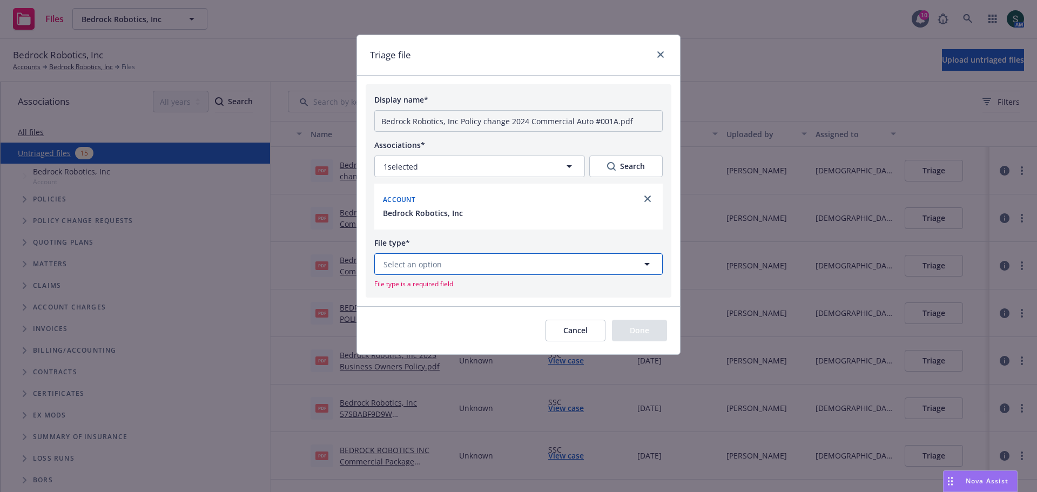
click at [563, 265] on button "Select an option" at bounding box center [518, 264] width 288 height 22
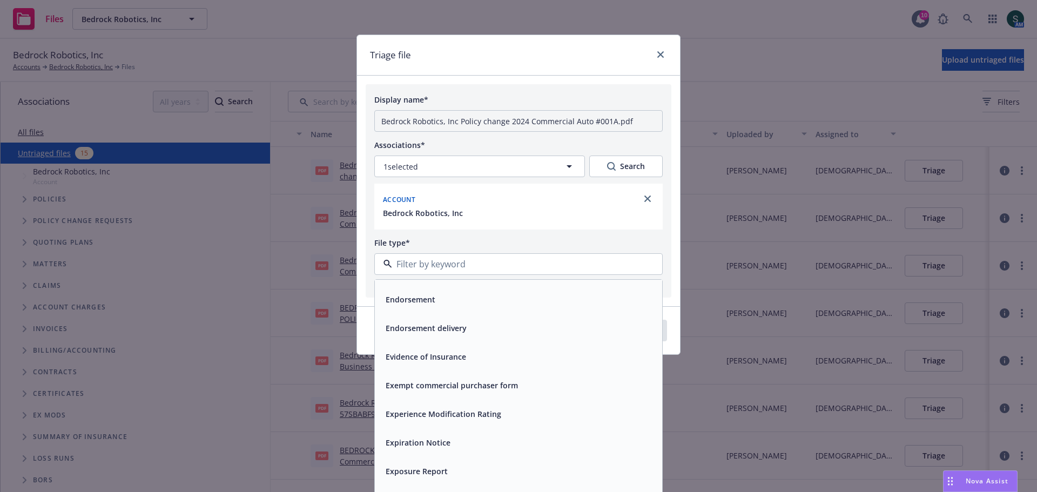
scroll to position [1836, 0]
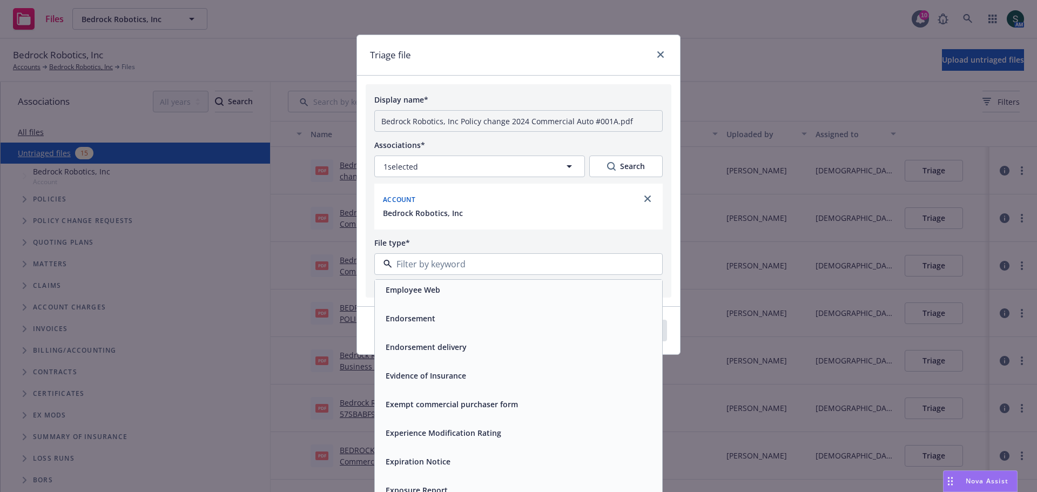
click at [418, 316] on span "Endorsement" at bounding box center [411, 318] width 50 height 11
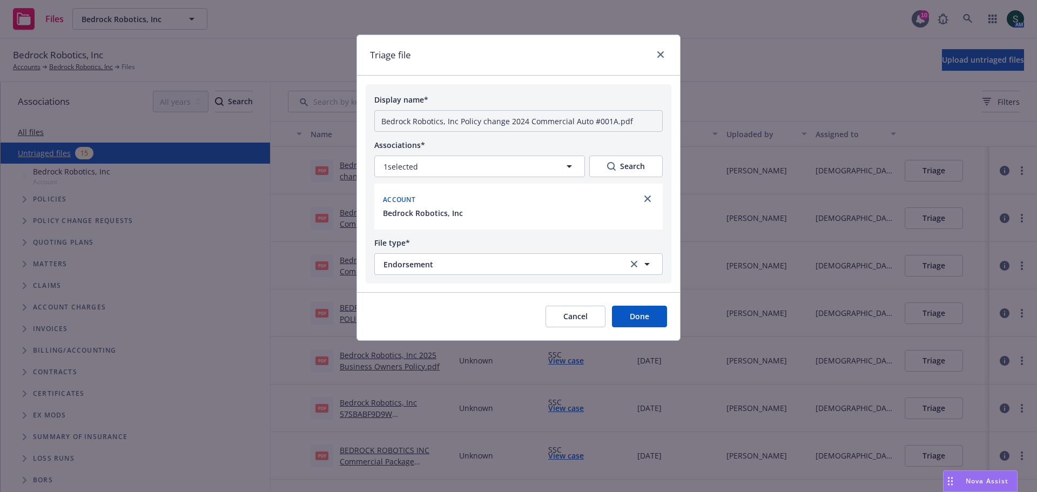
click at [648, 314] on button "Done" at bounding box center [639, 317] width 55 height 22
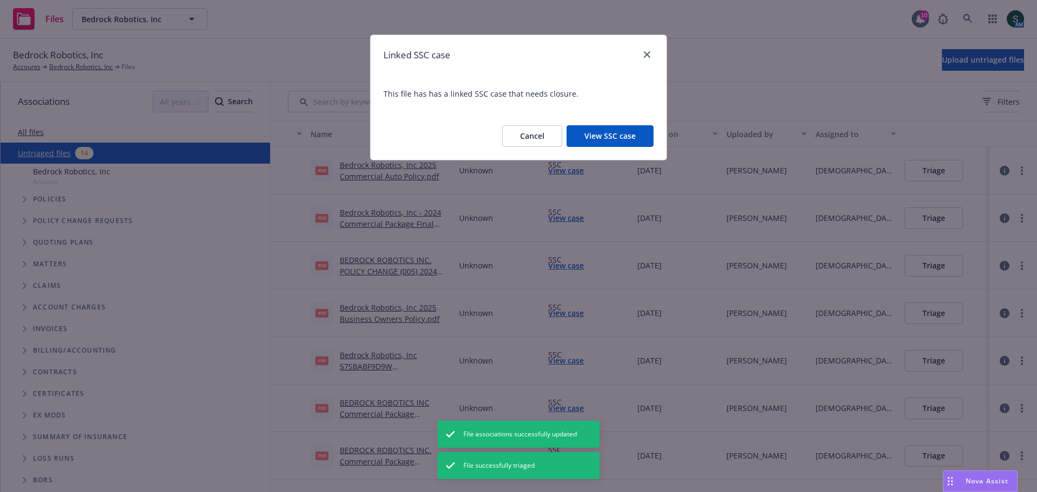
click at [617, 140] on button "View SSC case" at bounding box center [609, 136] width 87 height 22
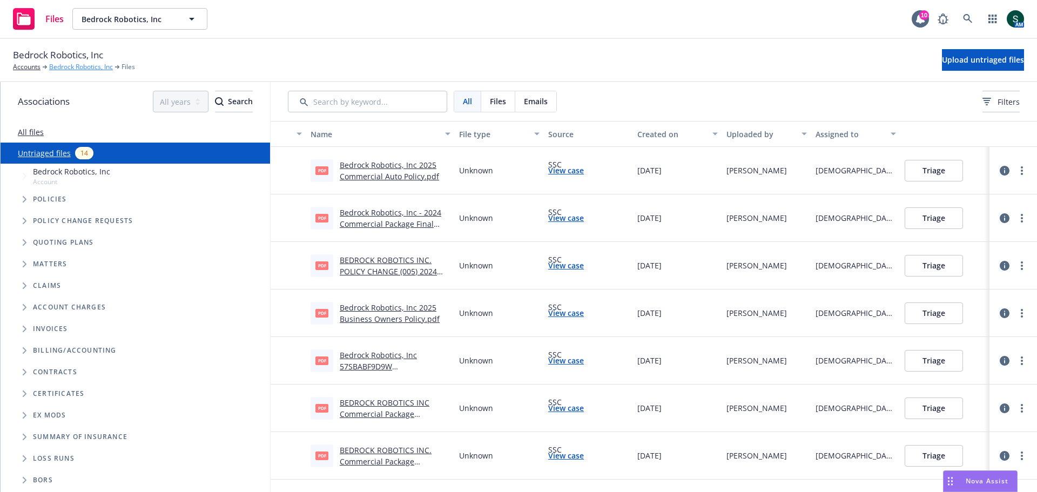
click at [83, 65] on link "Bedrock Robotics, Inc" at bounding box center [81, 67] width 64 height 10
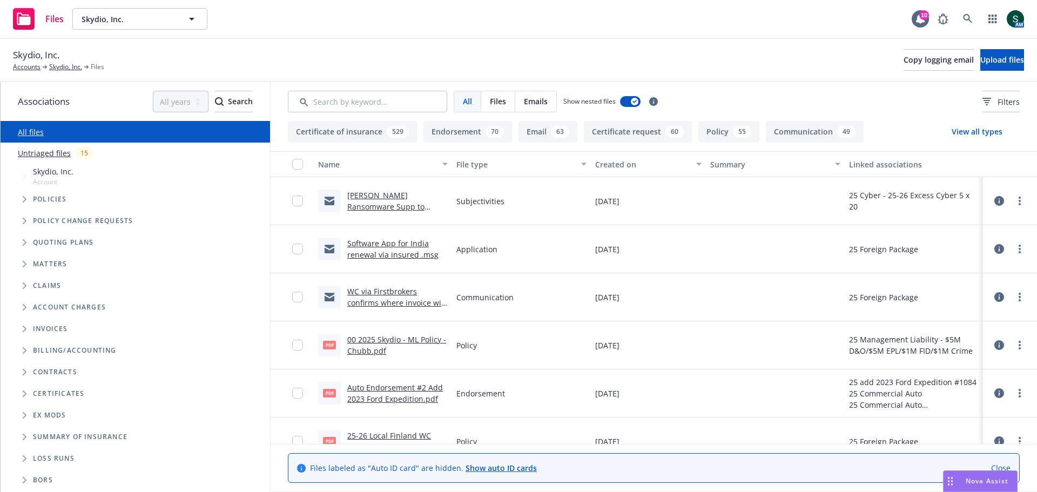
click at [56, 157] on link "Untriaged files" at bounding box center [44, 152] width 53 height 11
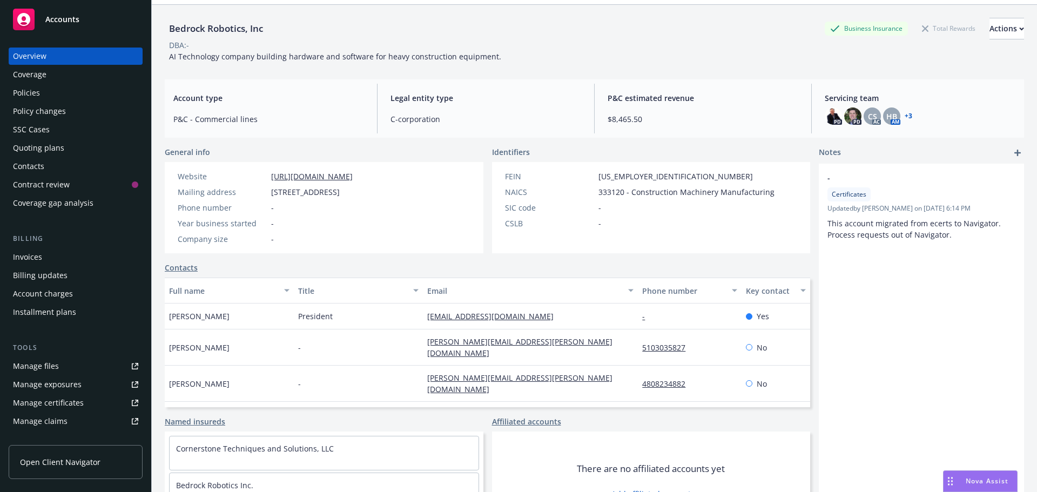
scroll to position [73, 0]
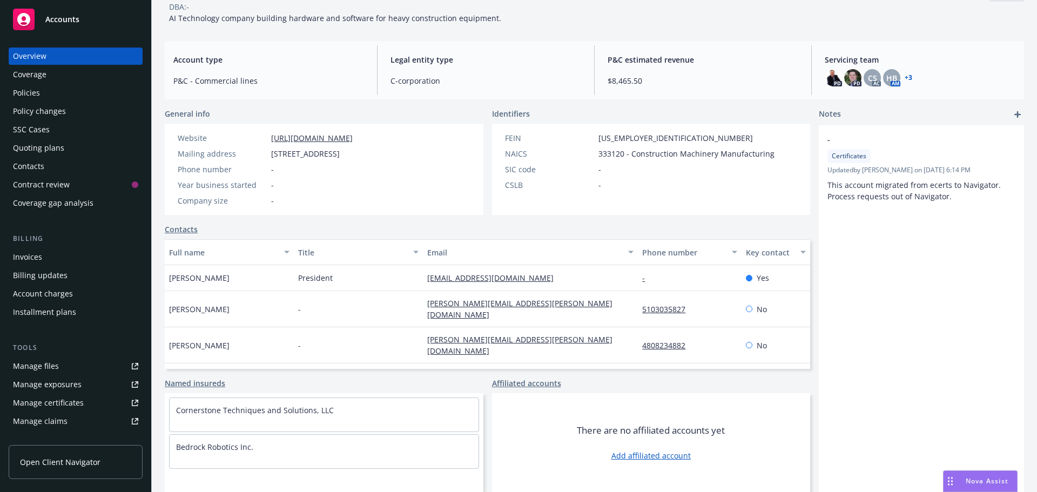
click at [37, 94] on div "Policies" at bounding box center [26, 92] width 27 height 17
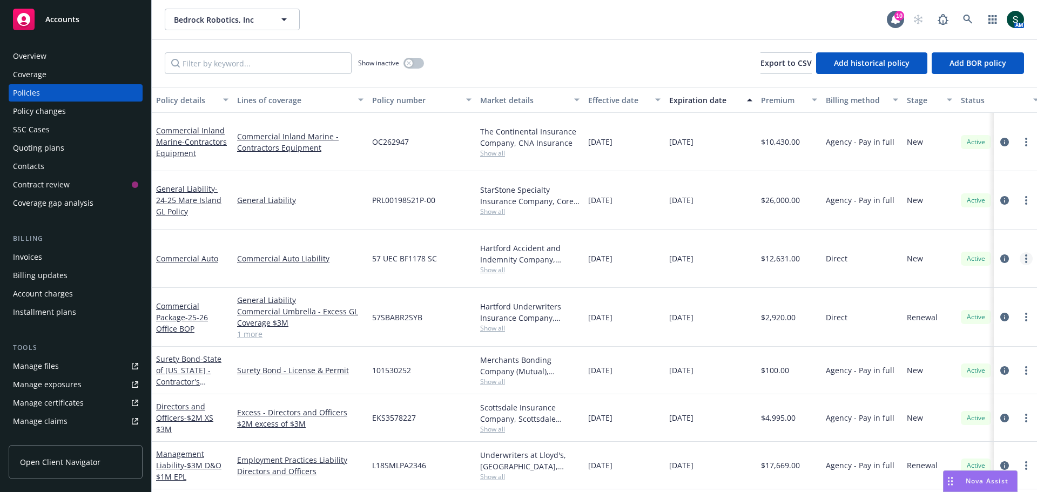
click at [1023, 252] on link "more" at bounding box center [1026, 258] width 13 height 13
click at [1005, 278] on link "Renew with incumbent" at bounding box center [968, 275] width 127 height 22
select select "12"
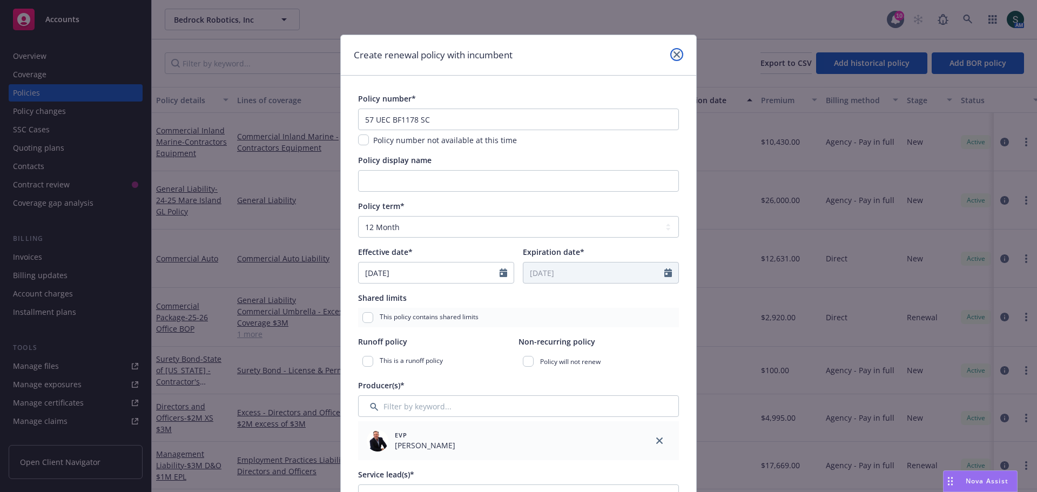
click at [673, 53] on icon "close" at bounding box center [676, 54] width 6 height 6
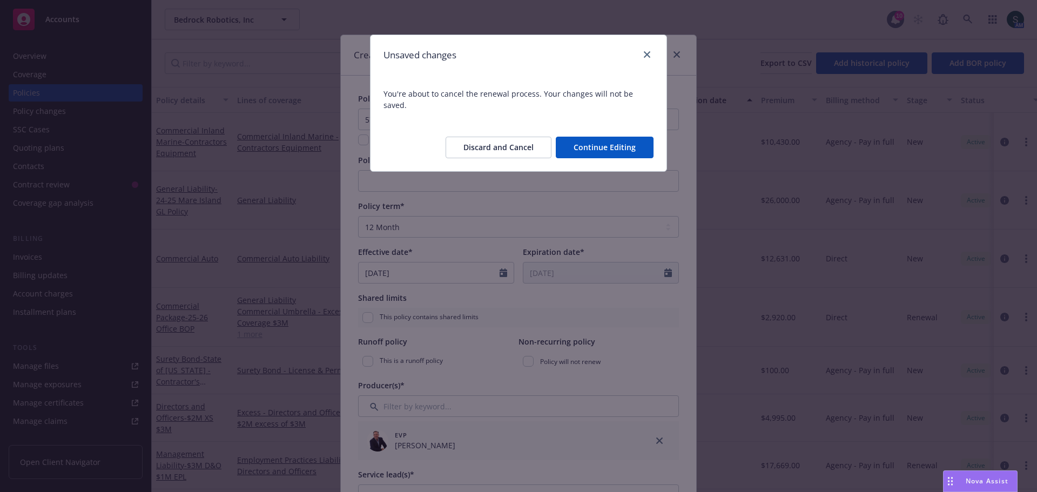
click at [520, 138] on button "Discard and Cancel" at bounding box center [498, 148] width 106 height 22
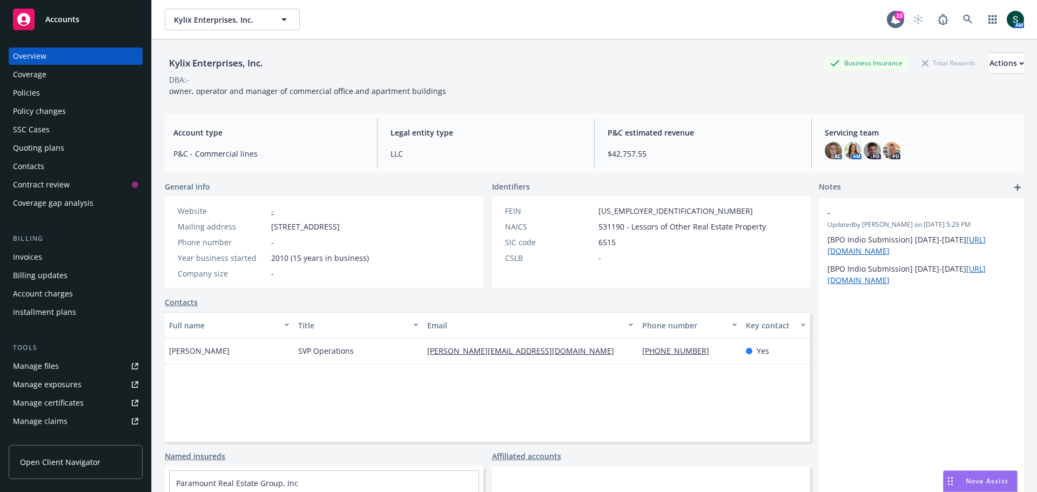
click at [35, 94] on div "Policies" at bounding box center [26, 92] width 27 height 17
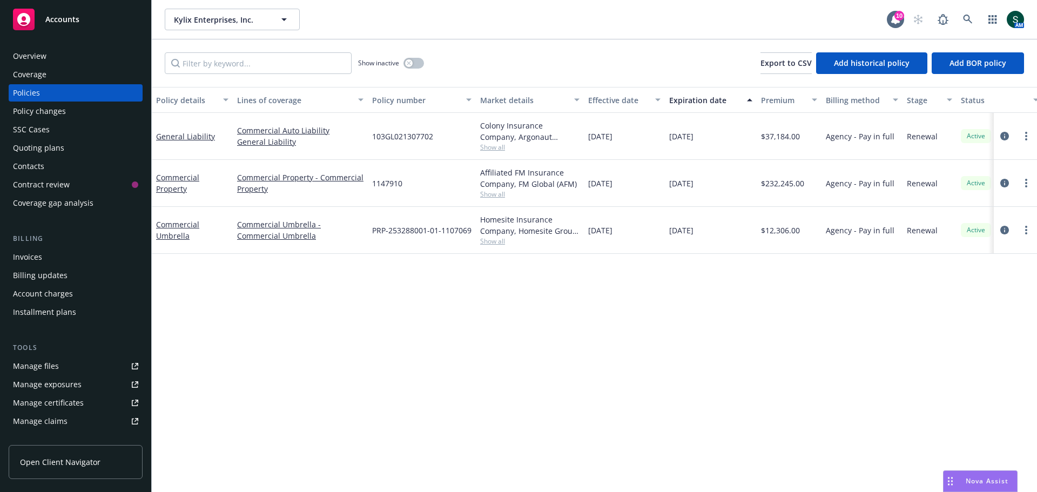
click at [55, 18] on span "Accounts" at bounding box center [62, 19] width 34 height 9
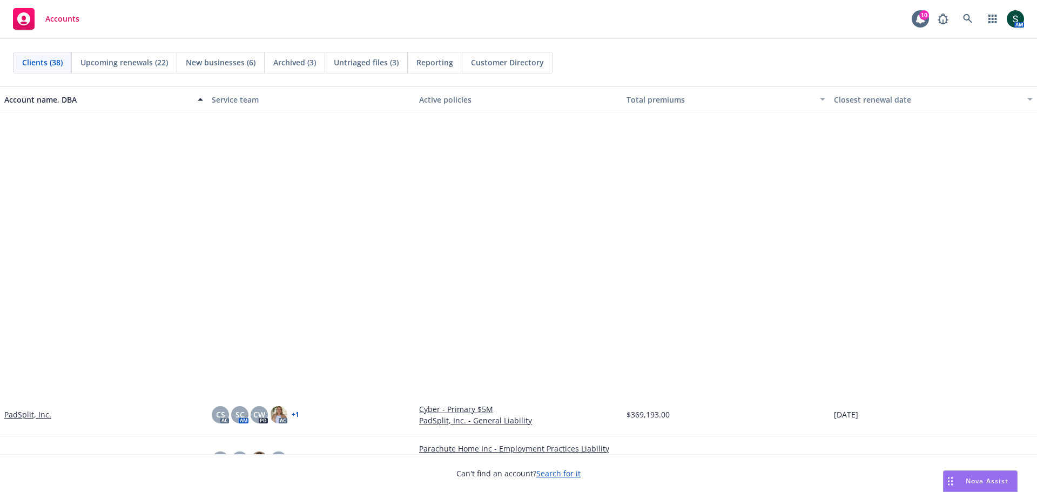
scroll to position [1134, 0]
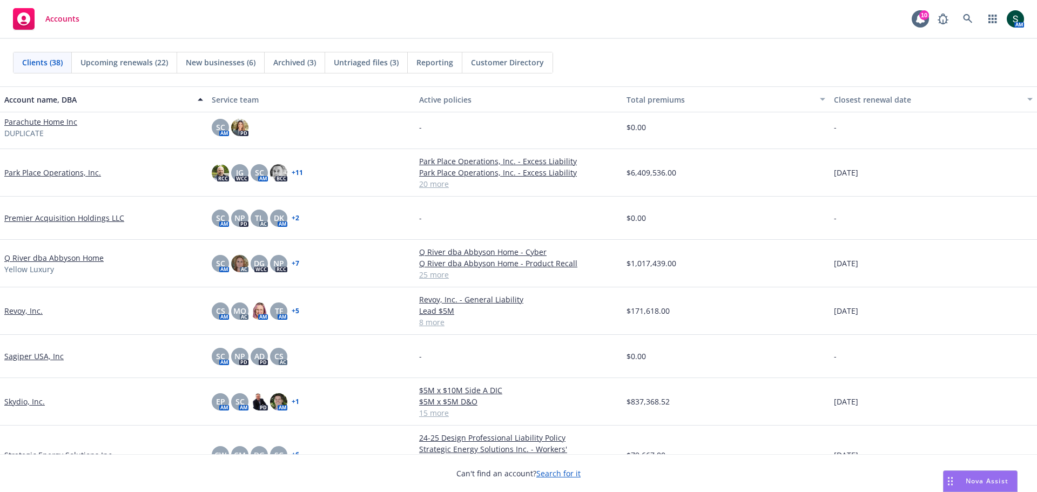
click at [14, 400] on link "Skydio, Inc." at bounding box center [24, 401] width 40 height 11
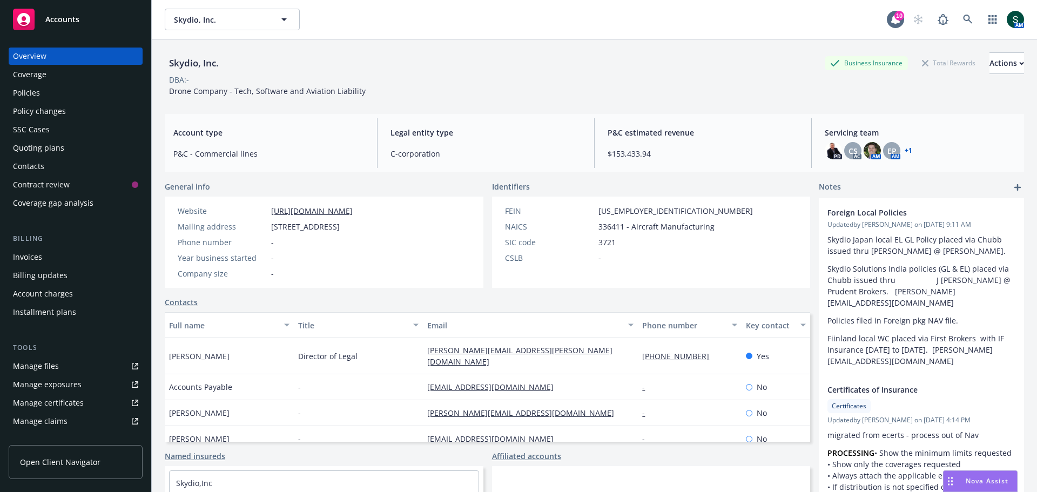
click at [40, 88] on div "Policies" at bounding box center [75, 92] width 125 height 17
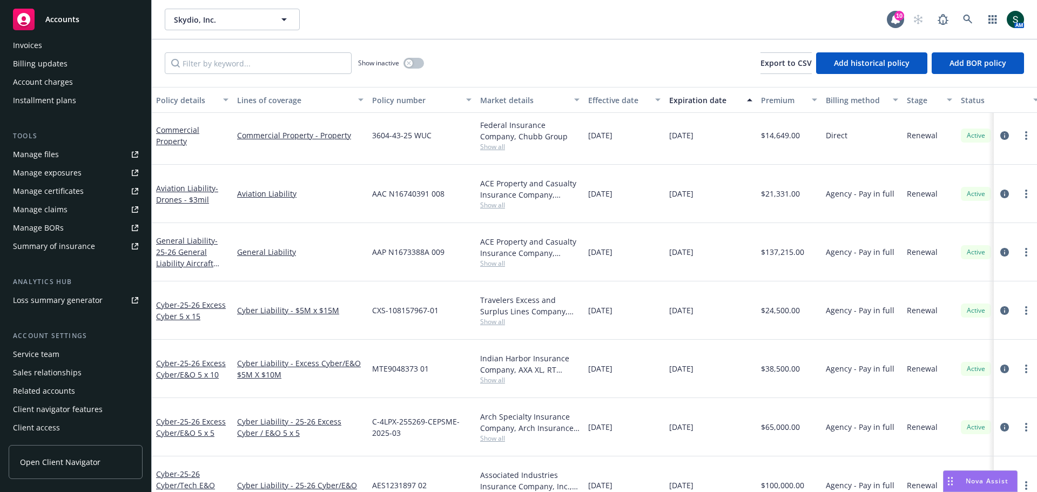
scroll to position [399, 0]
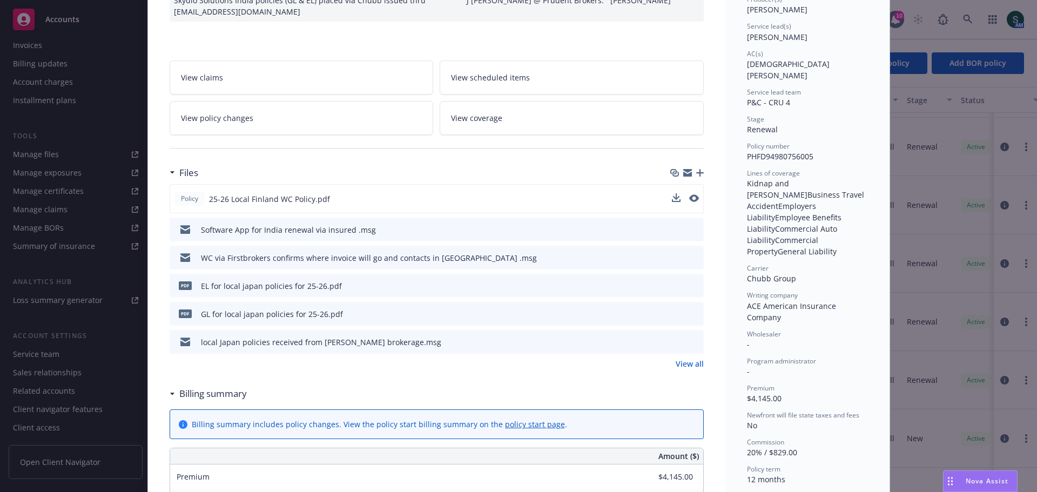
scroll to position [162, 0]
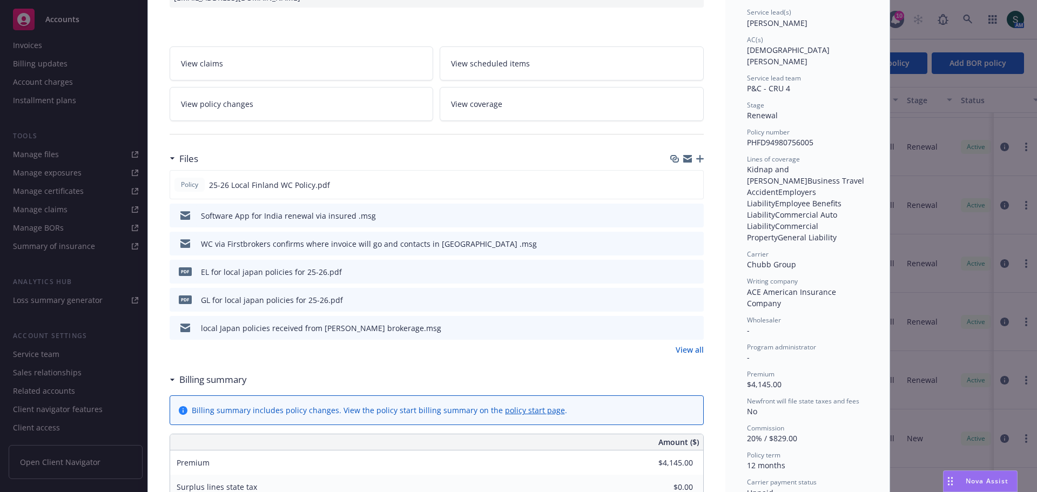
click at [693, 354] on link "View all" at bounding box center [690, 349] width 28 height 11
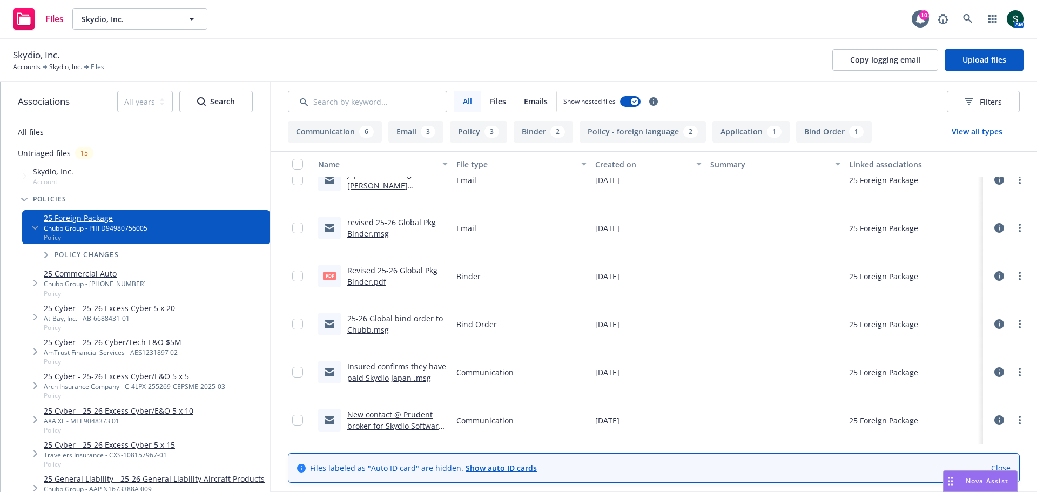
scroll to position [579, 0]
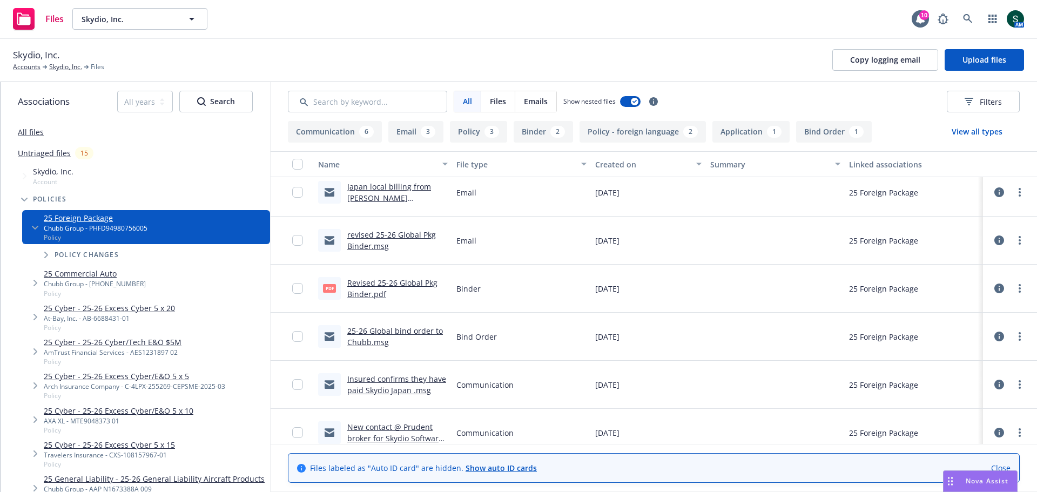
click at [372, 283] on link "Revised 25-26 Global Pkg Binder.pdf" at bounding box center [392, 289] width 90 height 22
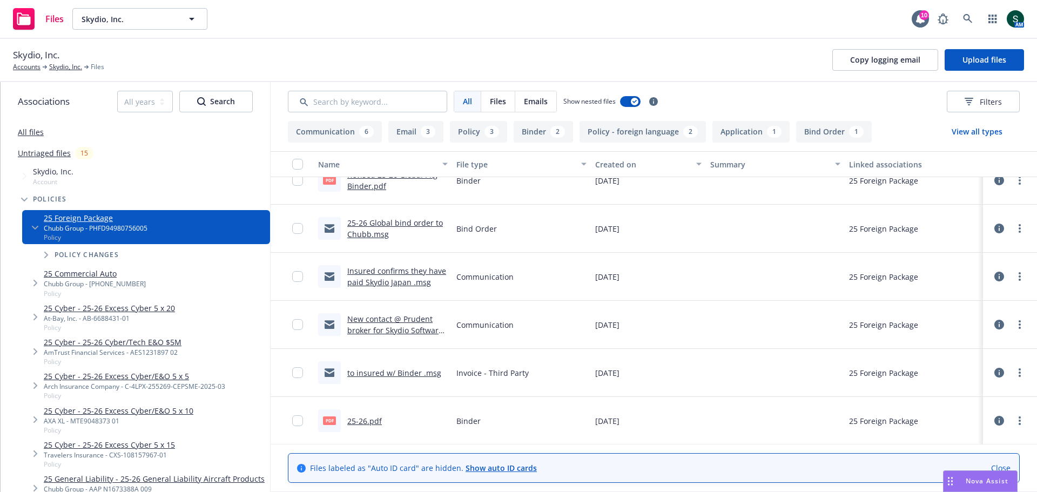
scroll to position [687, 0]
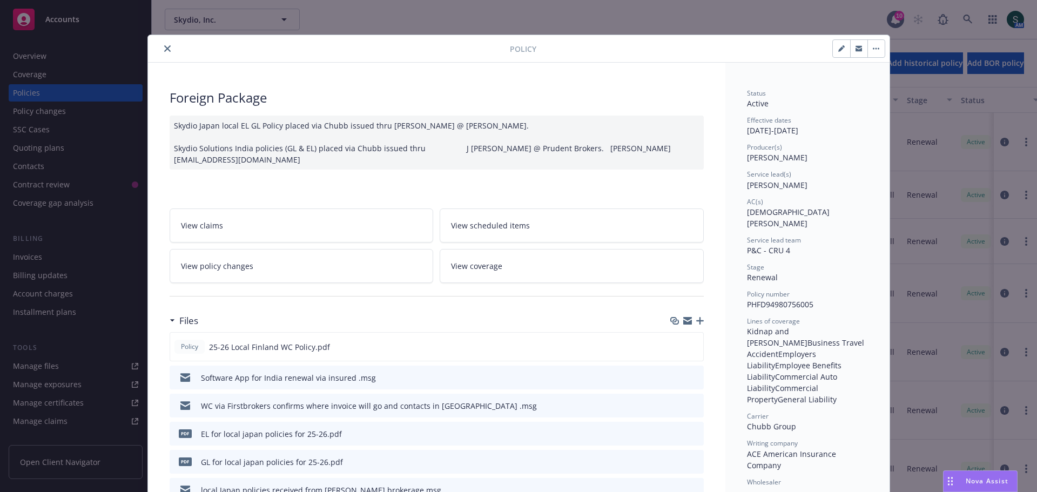
click at [164, 51] on icon "close" at bounding box center [167, 48] width 6 height 6
